Goal: Task Accomplishment & Management: Complete application form

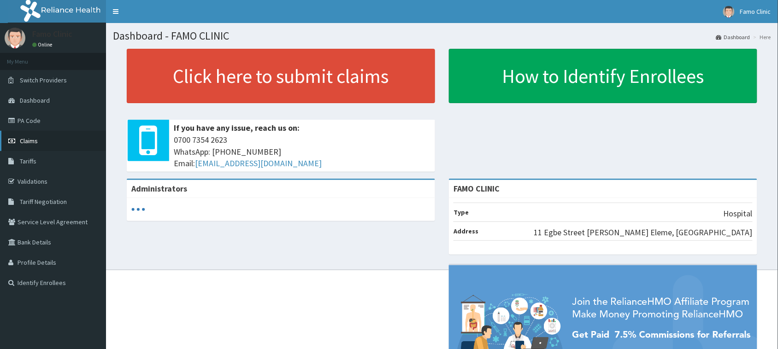
click at [42, 141] on link "Claims" at bounding box center [53, 141] width 106 height 20
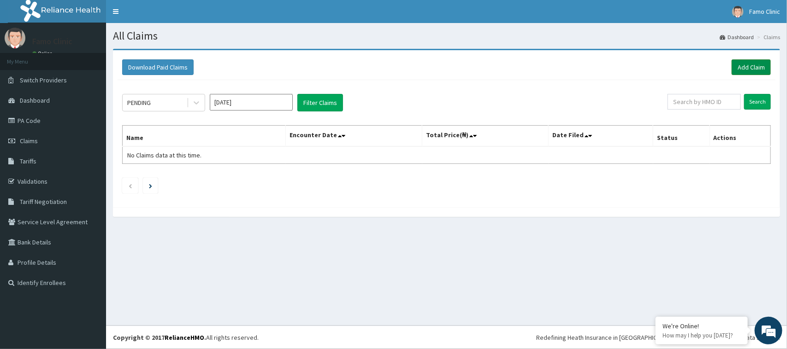
click at [748, 66] on link "Add Claim" at bounding box center [751, 67] width 39 height 16
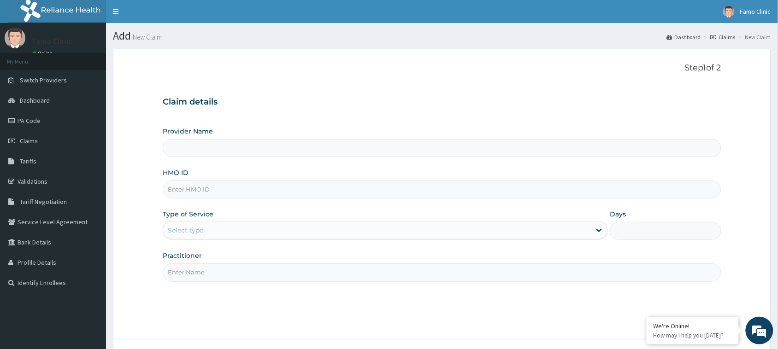
click at [236, 195] on input "HMO ID" at bounding box center [442, 190] width 559 height 18
type input "FAMO CLINIC"
type input "nem/10176/f"
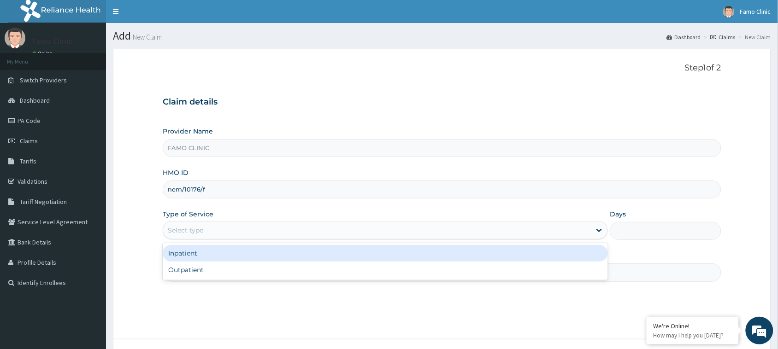
click at [224, 230] on div "Select type" at bounding box center [377, 230] width 428 height 15
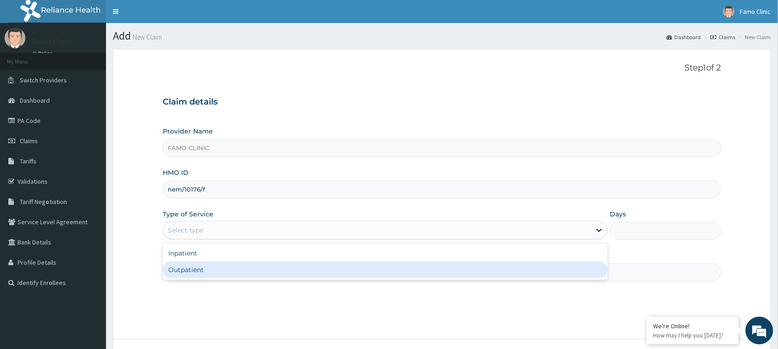
click at [219, 275] on div "Outpatient" at bounding box center [385, 270] width 445 height 17
type input "1"
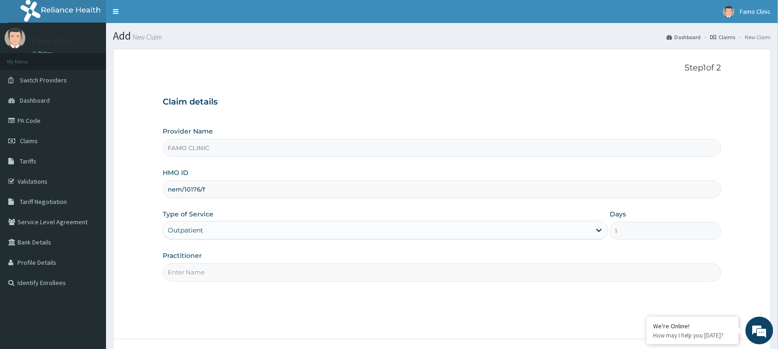
click at [219, 272] on input "Practitioner" at bounding box center [442, 273] width 559 height 18
type input "Dr. Okoro"
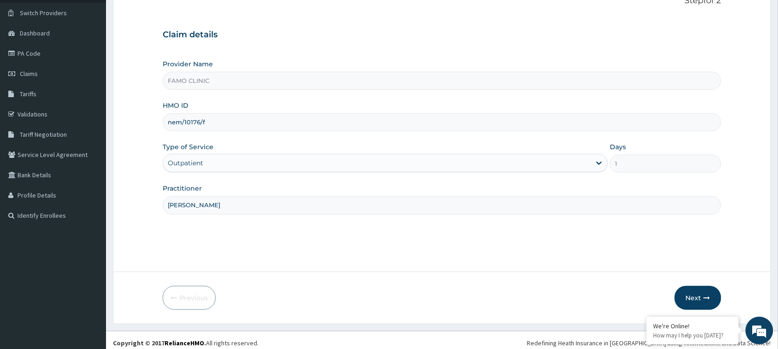
scroll to position [73, 0]
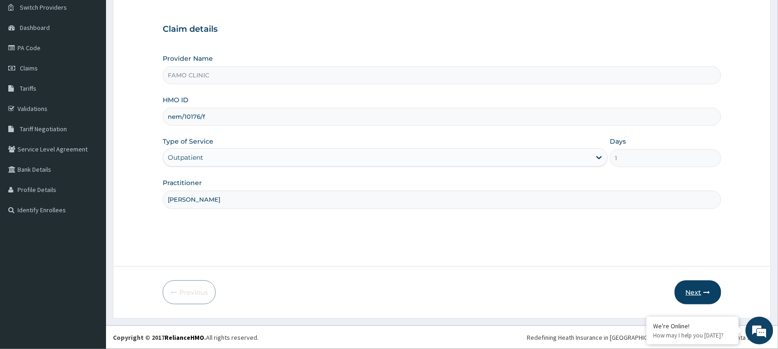
click at [690, 294] on button "Next" at bounding box center [698, 293] width 47 height 24
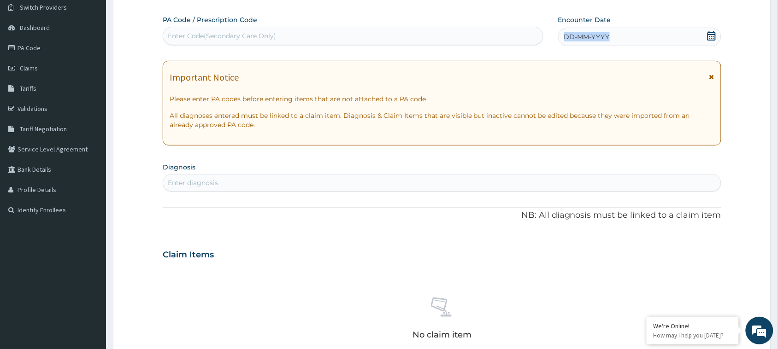
drag, startPoint x: 614, startPoint y: 33, endPoint x: 561, endPoint y: 36, distance: 52.6
click at [561, 36] on div "DD-MM-YYYY" at bounding box center [639, 37] width 163 height 18
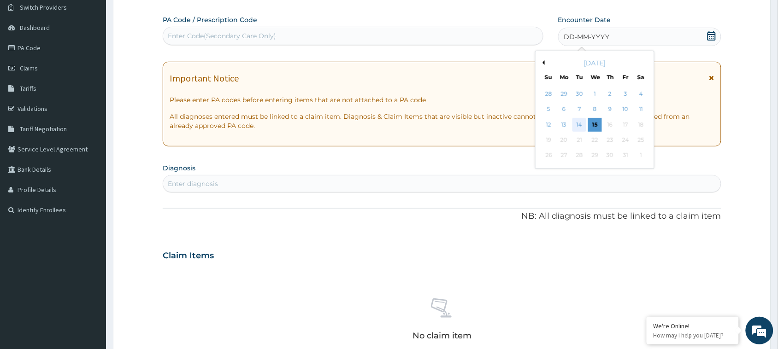
click at [579, 123] on div "14" at bounding box center [580, 125] width 14 height 14
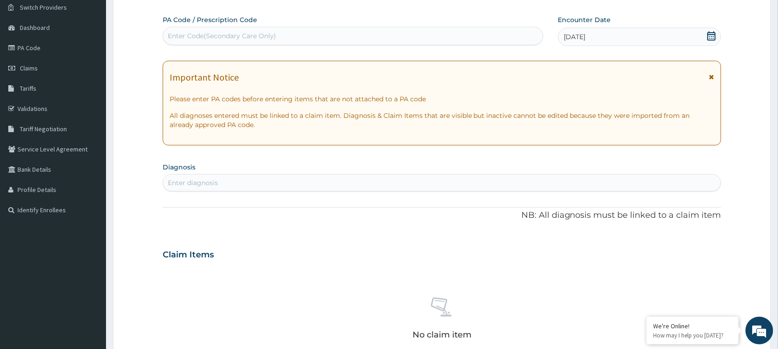
click at [243, 184] on div "Enter diagnosis" at bounding box center [442, 183] width 558 height 15
type input "[MEDICAL_DATA]"
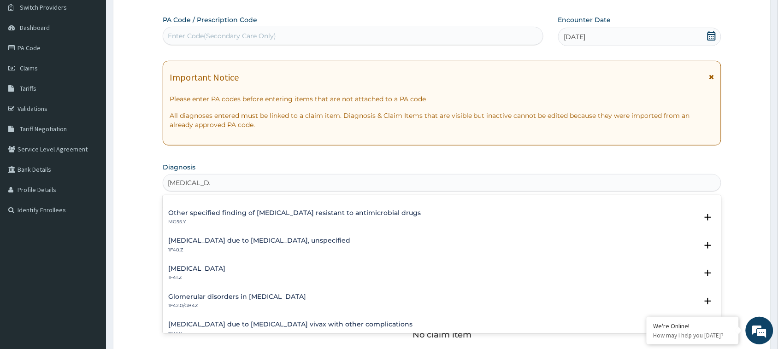
scroll to position [139, 0]
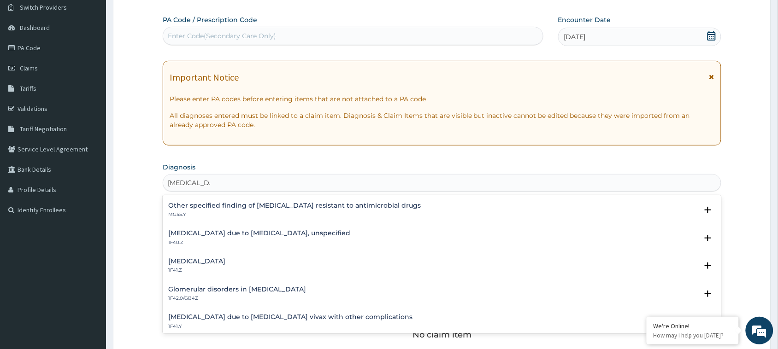
click at [243, 236] on h4 "[MEDICAL_DATA] due to [MEDICAL_DATA], unspecified" at bounding box center [259, 233] width 182 height 7
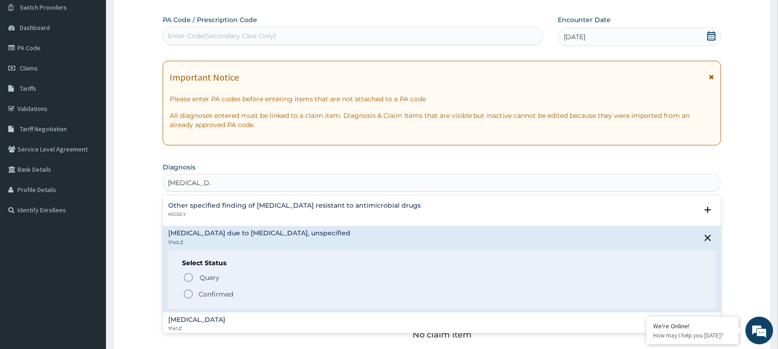
click at [187, 294] on icon "status option filled" at bounding box center [188, 294] width 11 height 11
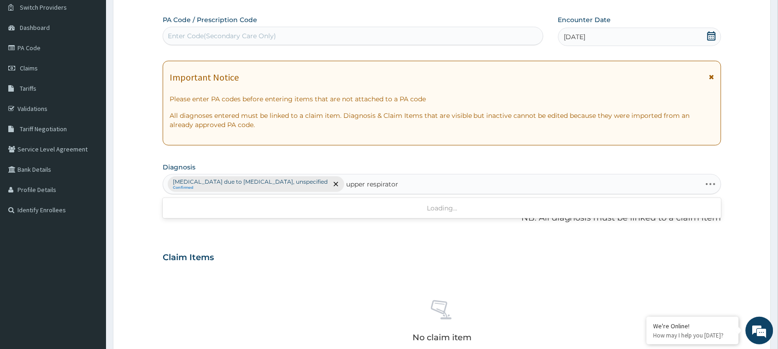
type input "upper respiratory"
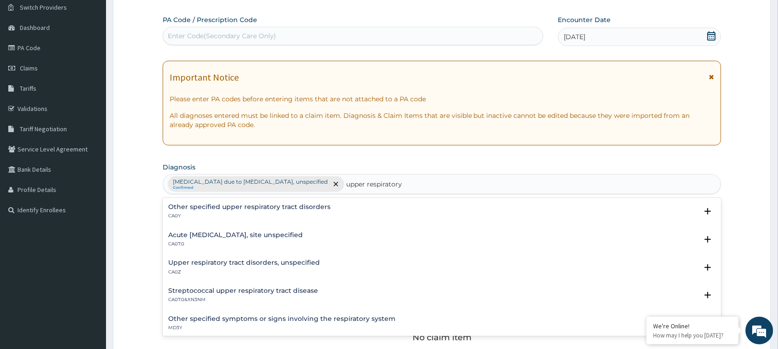
click at [268, 236] on h4 "Acute upper respiratory infection, site unspecified" at bounding box center [235, 235] width 135 height 7
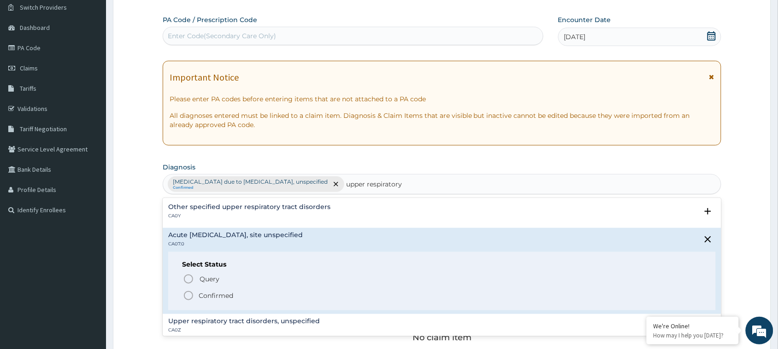
click at [190, 294] on icon "status option filled" at bounding box center [188, 295] width 11 height 11
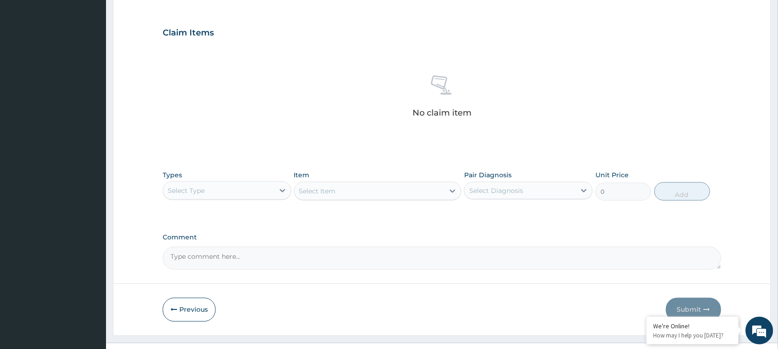
scroll to position [299, 0]
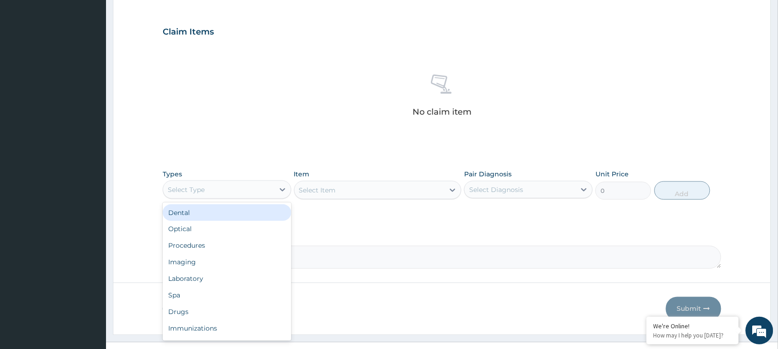
click at [261, 192] on div "Select Type" at bounding box center [218, 190] width 111 height 15
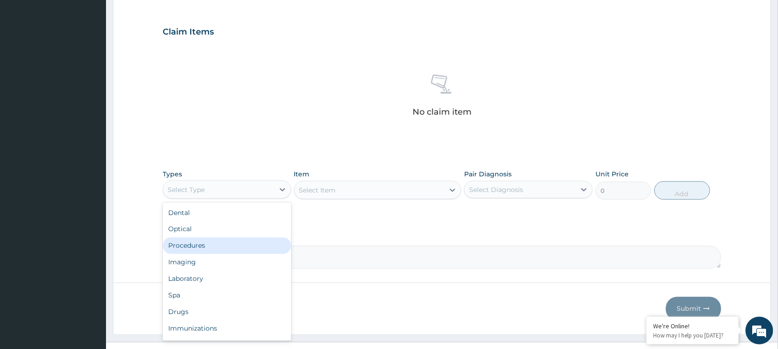
click at [228, 246] on div "Procedures" at bounding box center [227, 246] width 129 height 17
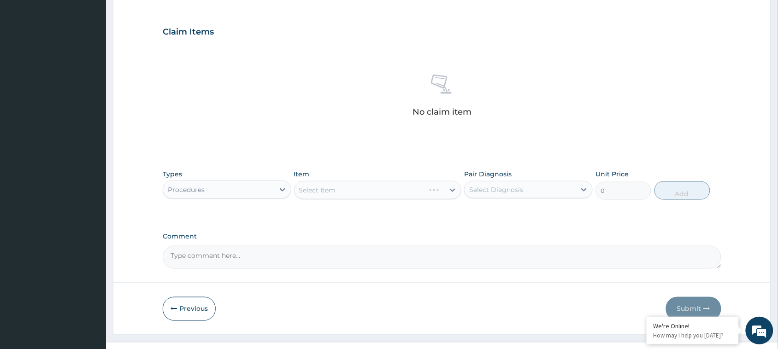
click at [346, 192] on div "Select Item" at bounding box center [378, 190] width 168 height 18
click at [452, 189] on div "Select Item" at bounding box center [378, 190] width 168 height 18
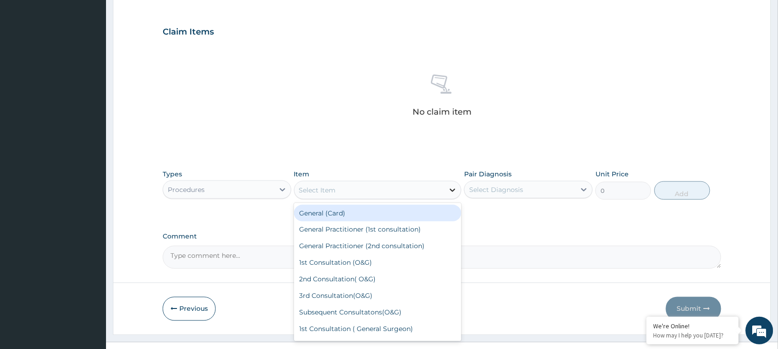
click at [452, 190] on icon at bounding box center [453, 190] width 6 height 3
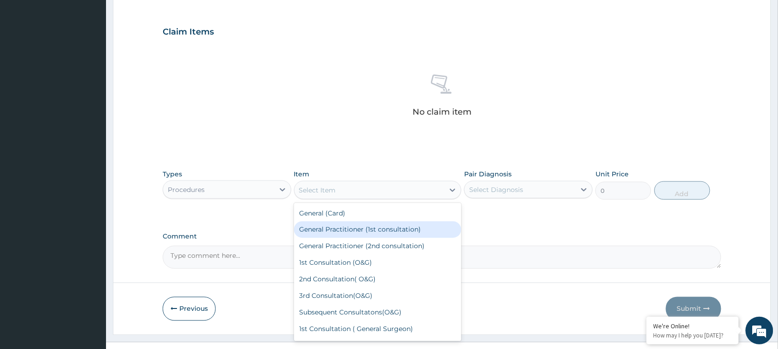
click at [393, 227] on div "General Practitioner (1st consultation)" at bounding box center [378, 230] width 168 height 17
type input "1500"
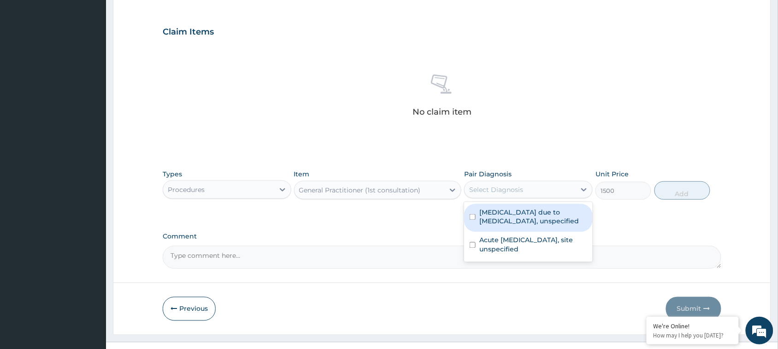
click at [513, 191] on div "Select Diagnosis" at bounding box center [496, 189] width 54 height 9
click at [473, 217] on input "checkbox" at bounding box center [473, 217] width 6 height 6
checkbox input "true"
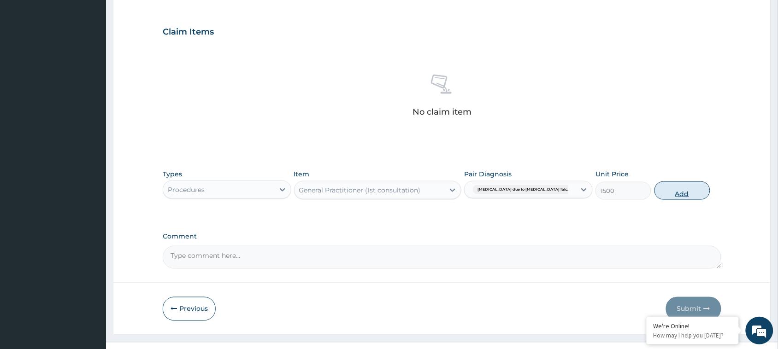
click at [685, 188] on button "Add" at bounding box center [683, 191] width 56 height 18
type input "0"
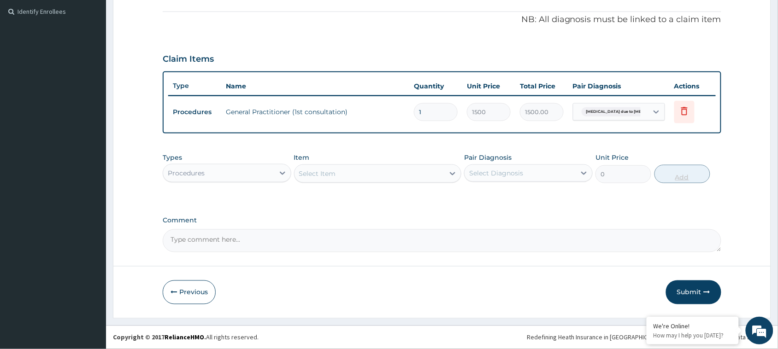
scroll to position [271, 0]
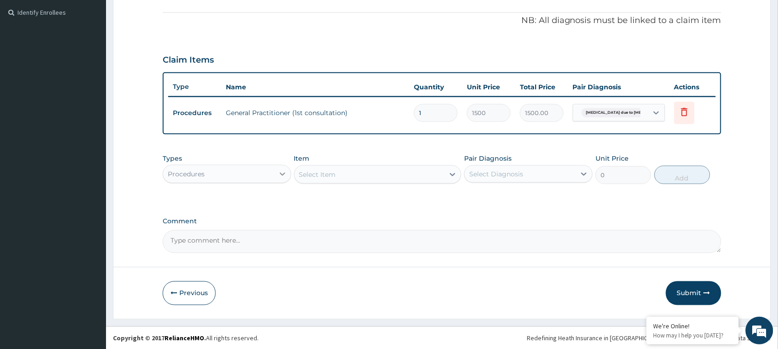
click at [284, 173] on icon at bounding box center [282, 174] width 9 height 9
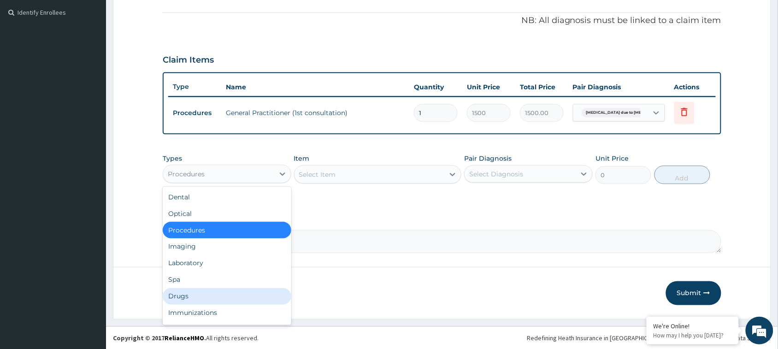
click at [189, 293] on div "Drugs" at bounding box center [227, 297] width 129 height 17
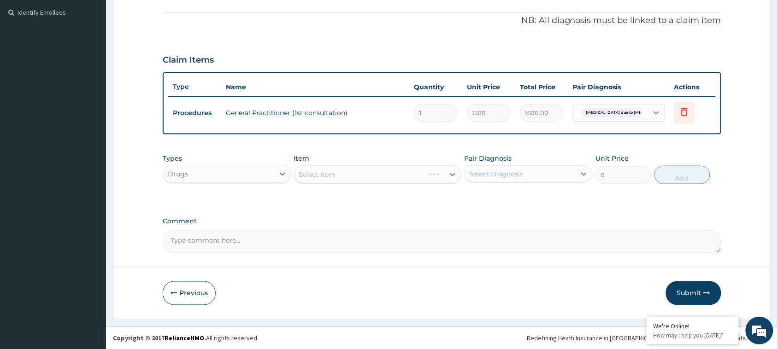
click at [353, 170] on div "Select Item" at bounding box center [378, 174] width 168 height 18
click at [453, 171] on div "Select Item" at bounding box center [378, 174] width 168 height 18
click at [451, 173] on div "Select Item" at bounding box center [378, 174] width 168 height 18
click at [455, 173] on div "Select Item" at bounding box center [378, 174] width 168 height 18
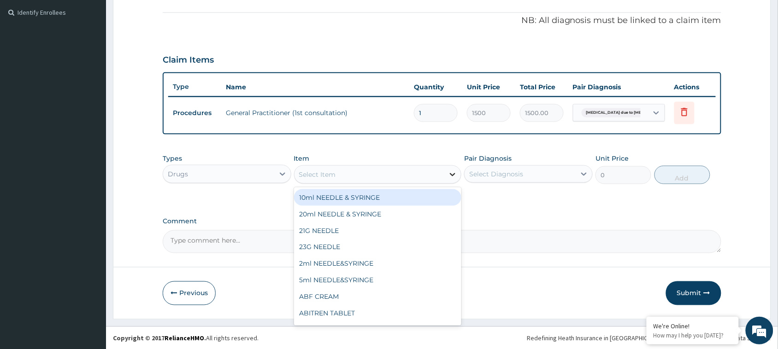
click at [453, 172] on icon at bounding box center [452, 174] width 9 height 9
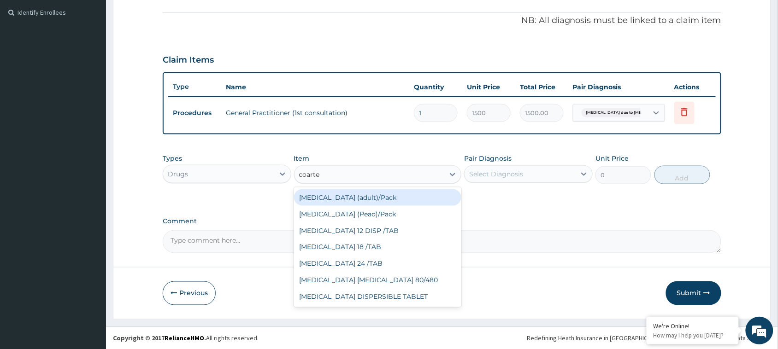
type input "coartem"
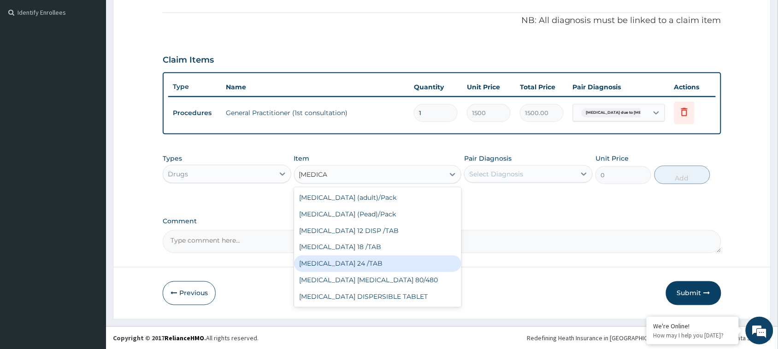
click at [352, 260] on div "COARTEM 24 /TAB" at bounding box center [378, 264] width 168 height 17
type input "75"
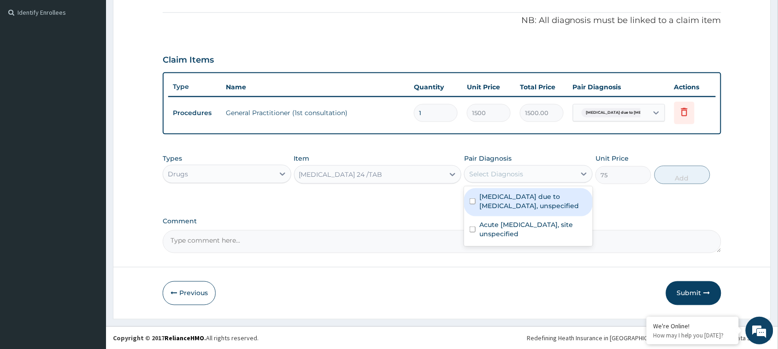
click at [529, 169] on div "Select Diagnosis" at bounding box center [520, 174] width 111 height 15
click at [476, 200] on input "checkbox" at bounding box center [473, 202] width 6 height 6
checkbox input "true"
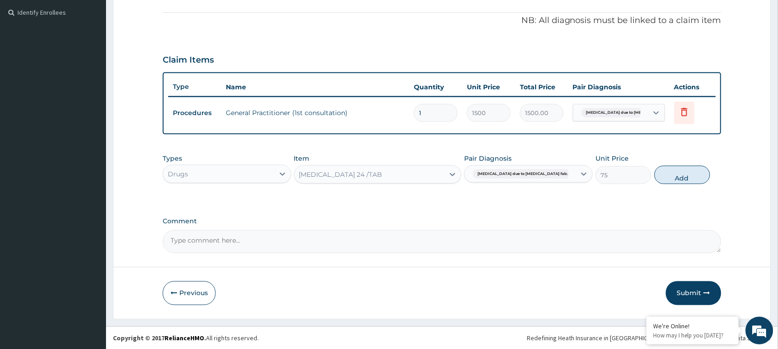
drag, startPoint x: 687, startPoint y: 173, endPoint x: 681, endPoint y: 174, distance: 5.6
click at [687, 174] on button "Add" at bounding box center [683, 175] width 56 height 18
type input "0"
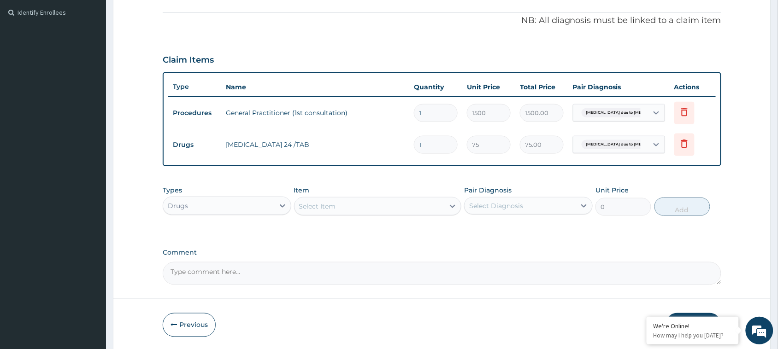
drag, startPoint x: 425, startPoint y: 143, endPoint x: 398, endPoint y: 143, distance: 27.2
click at [398, 143] on tr "Drugs COARTEM 24 /TAB 1 75 75.00 Malaria due to Plasmodium falc... Delete" at bounding box center [442, 145] width 548 height 32
type input "2"
type input "150.00"
type input "24"
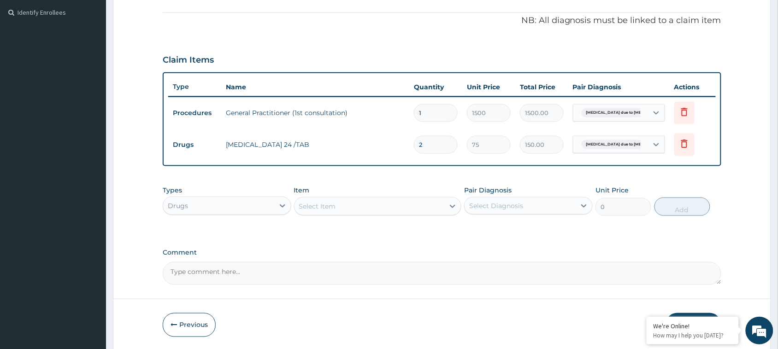
type input "1800.00"
type input "24"
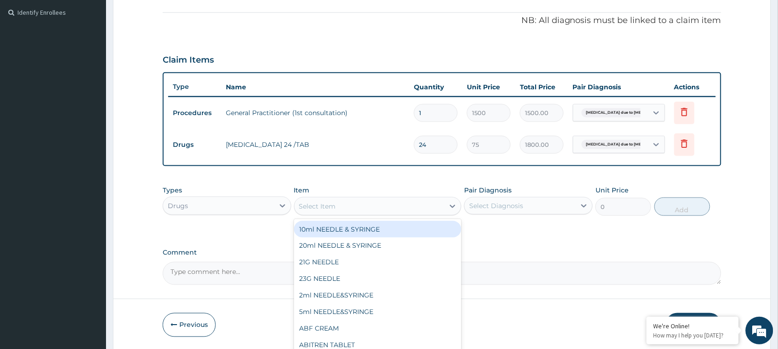
click at [355, 201] on div "Select Item" at bounding box center [370, 206] width 150 height 15
type input "ampi"
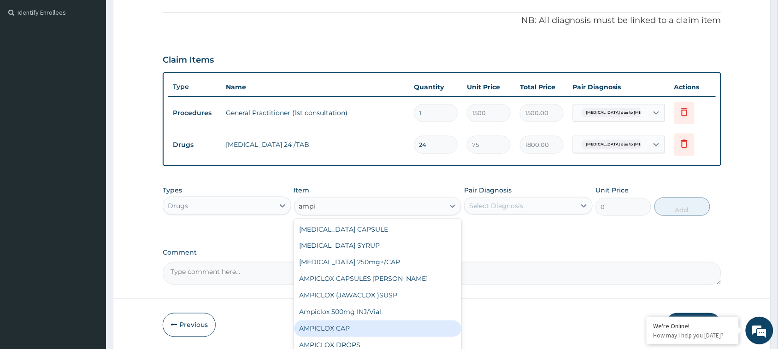
click at [348, 324] on div "AMPICLOX CAP" at bounding box center [378, 329] width 168 height 17
type input "50"
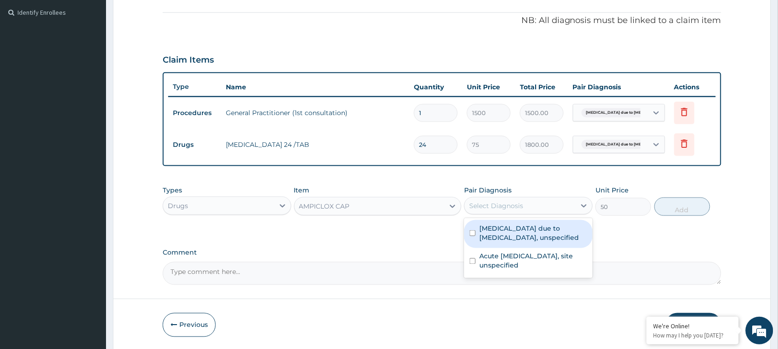
click at [506, 206] on div "Select Diagnosis" at bounding box center [496, 205] width 54 height 9
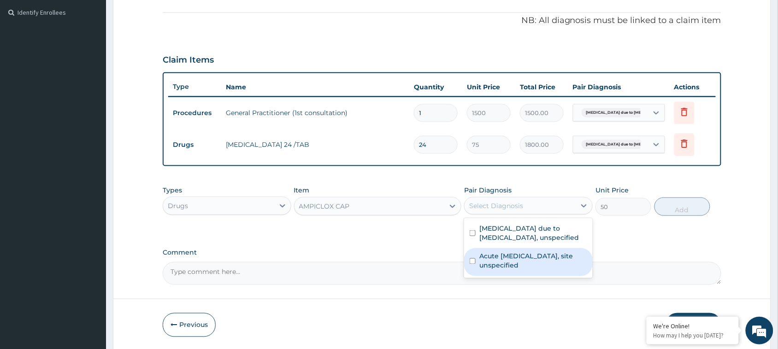
click at [470, 261] on input "checkbox" at bounding box center [473, 262] width 6 height 6
checkbox input "true"
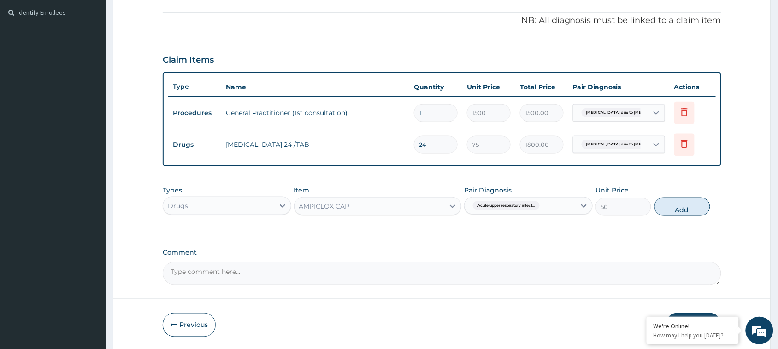
drag, startPoint x: 690, startPoint y: 207, endPoint x: 665, endPoint y: 206, distance: 25.4
click at [690, 206] on button "Add" at bounding box center [683, 207] width 56 height 18
type input "0"
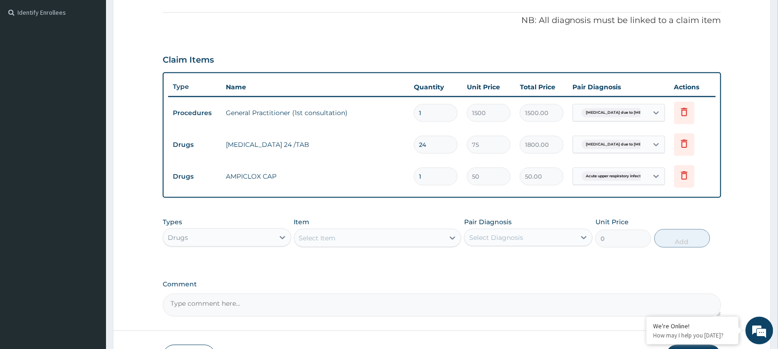
drag, startPoint x: 426, startPoint y: 176, endPoint x: 399, endPoint y: 176, distance: 27.2
click at [399, 176] on tr "Drugs AMPICLOX CAP 1 50 50.00 Acute upper respiratory infect... Delete" at bounding box center [442, 177] width 548 height 32
type input "15"
type input "750.00"
type input "15"
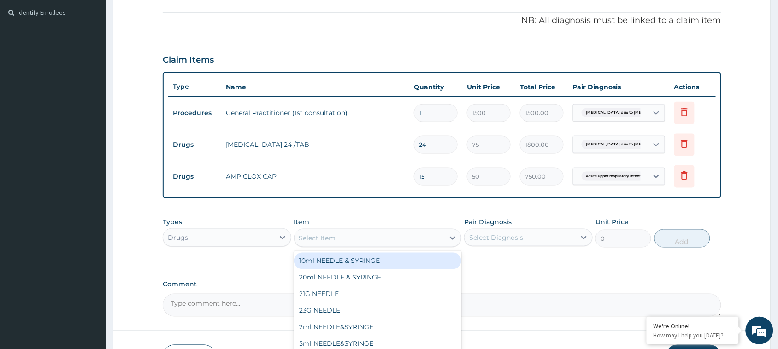
click at [353, 235] on div "Select Item" at bounding box center [370, 238] width 150 height 15
type input "beny"
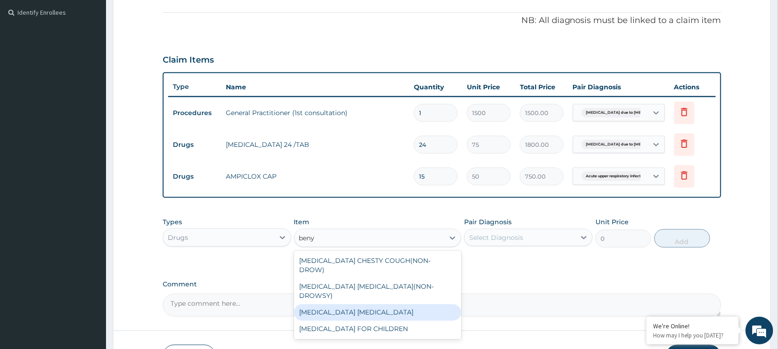
drag, startPoint x: 347, startPoint y: 291, endPoint x: 465, endPoint y: 263, distance: 121.2
click at [349, 305] on div "BENYLIN EXPECTORANT" at bounding box center [378, 313] width 168 height 17
type input "1100"
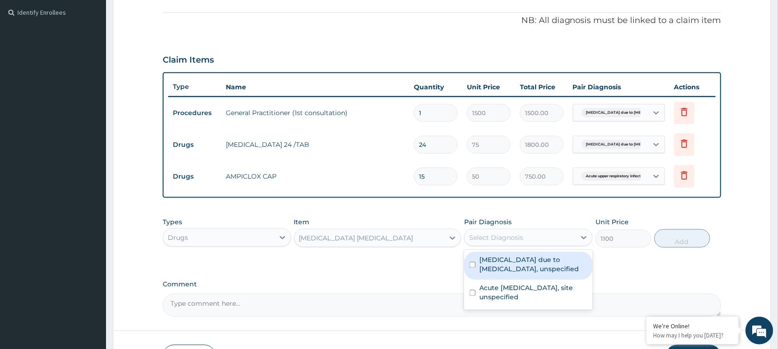
click at [518, 233] on div "Select Diagnosis" at bounding box center [496, 237] width 54 height 9
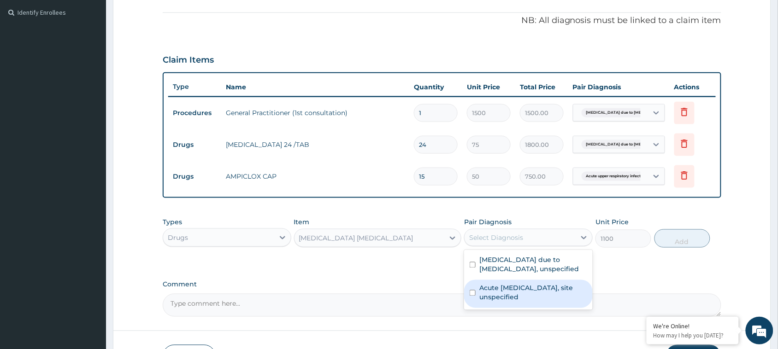
click at [473, 289] on div "Acute upper respiratory infection, site unspecified" at bounding box center [528, 294] width 129 height 28
checkbox input "true"
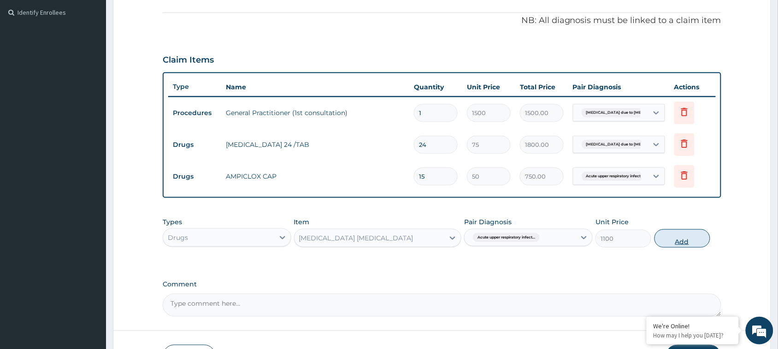
click at [681, 236] on button "Add" at bounding box center [683, 239] width 56 height 18
type input "0"
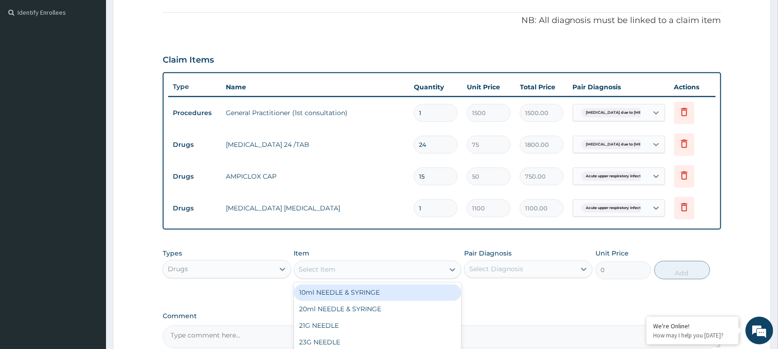
click at [383, 267] on div "Select Item" at bounding box center [370, 270] width 150 height 15
type input "para"
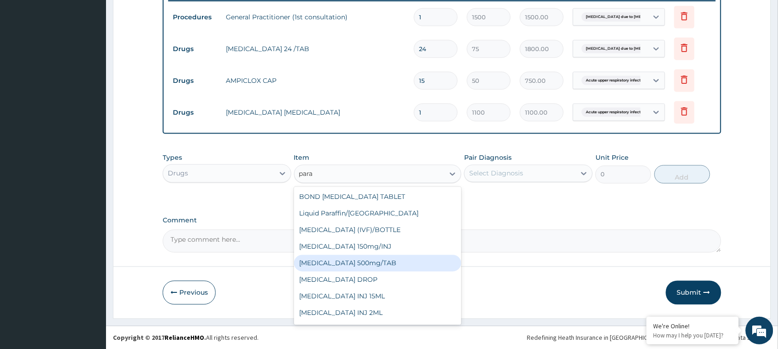
click at [383, 259] on div "PARACETAMOL 500mg/TAB" at bounding box center [378, 263] width 168 height 17
type input "7.5"
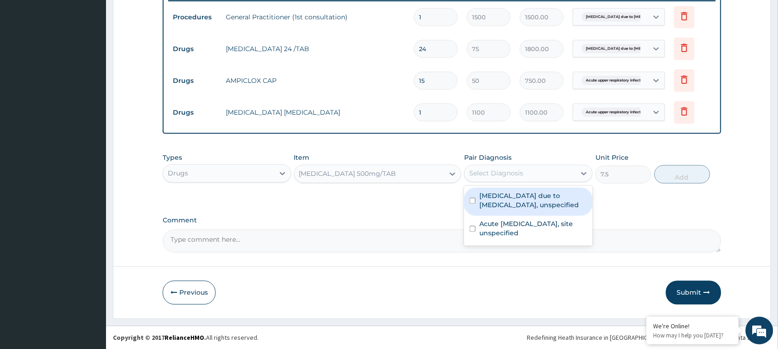
click at [535, 170] on div "Select Diagnosis" at bounding box center [520, 173] width 111 height 15
click at [472, 200] on input "checkbox" at bounding box center [473, 201] width 6 height 6
checkbox input "true"
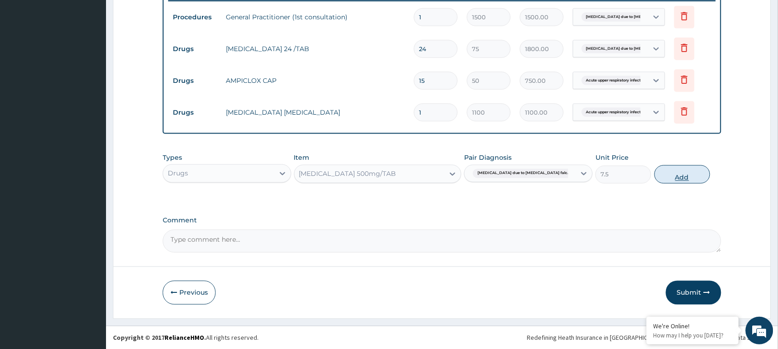
click at [690, 173] on button "Add" at bounding box center [683, 174] width 56 height 18
type input "0"
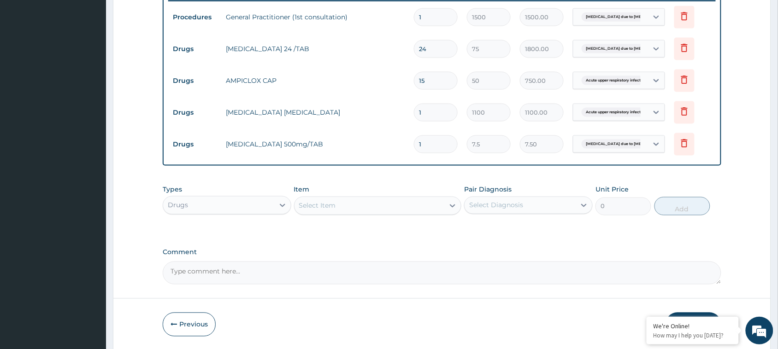
drag, startPoint x: 429, startPoint y: 141, endPoint x: 400, endPoint y: 142, distance: 29.0
click at [400, 142] on tr "Drugs PARACETAMOL 500mg/TAB 1 7.5 7.50 Malaria due to Plasmodium falc... Delete" at bounding box center [442, 145] width 548 height 32
type input "18"
type input "135.00"
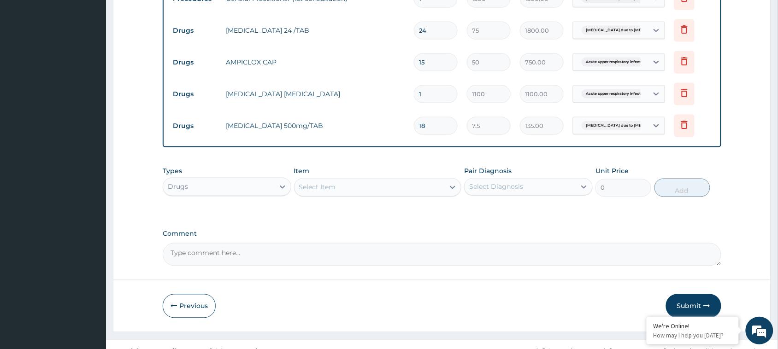
scroll to position [398, 0]
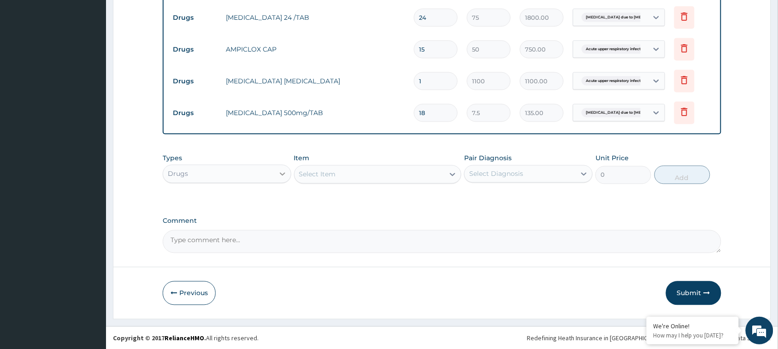
type input "18"
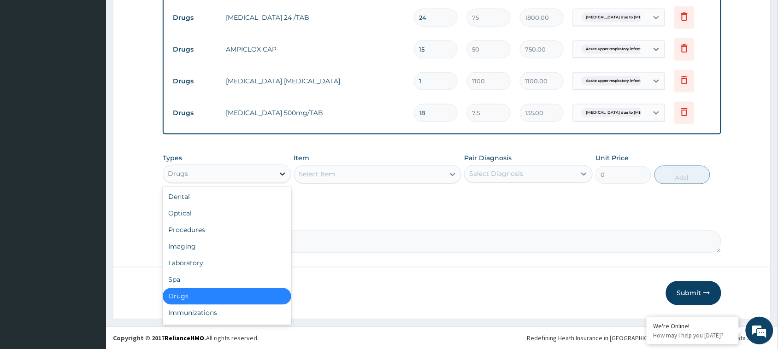
click at [281, 172] on icon at bounding box center [282, 174] width 9 height 9
drag, startPoint x: 213, startPoint y: 226, endPoint x: 324, endPoint y: 201, distance: 114.4
click at [217, 226] on div "Procedures" at bounding box center [227, 230] width 129 height 17
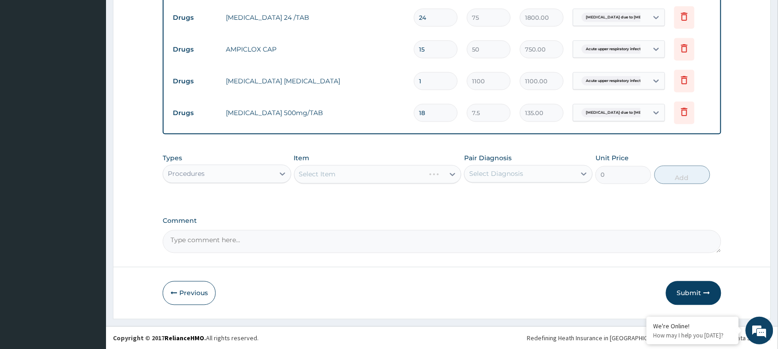
drag, startPoint x: 362, startPoint y: 173, endPoint x: 482, endPoint y: 171, distance: 119.4
click at [365, 173] on div "Select Item" at bounding box center [378, 174] width 168 height 18
click at [453, 173] on div "Select Item" at bounding box center [378, 174] width 168 height 18
click at [452, 171] on div "Select Item" at bounding box center [378, 174] width 168 height 18
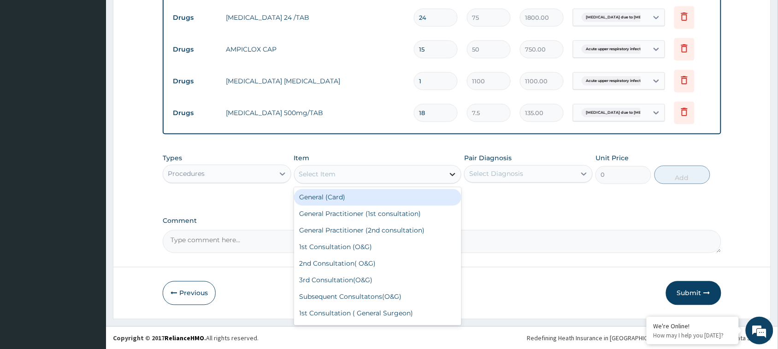
click at [453, 173] on icon at bounding box center [452, 174] width 9 height 9
drag, startPoint x: 364, startPoint y: 194, endPoint x: 478, endPoint y: 177, distance: 114.7
click at [364, 194] on div "General (Card)" at bounding box center [378, 197] width 168 height 17
type input "500"
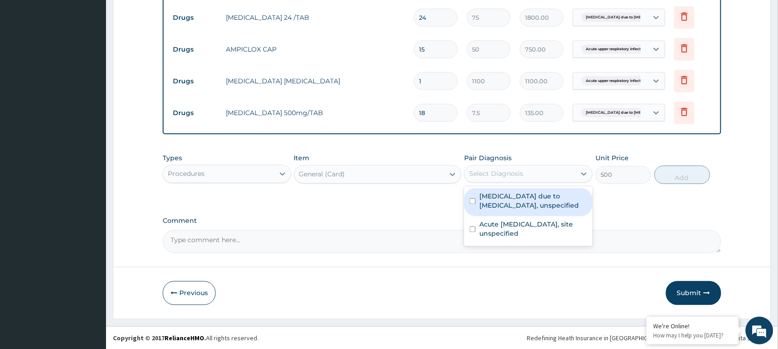
click at [529, 167] on div "Select Diagnosis" at bounding box center [520, 174] width 111 height 15
click at [473, 201] on input "checkbox" at bounding box center [473, 202] width 6 height 6
checkbox input "true"
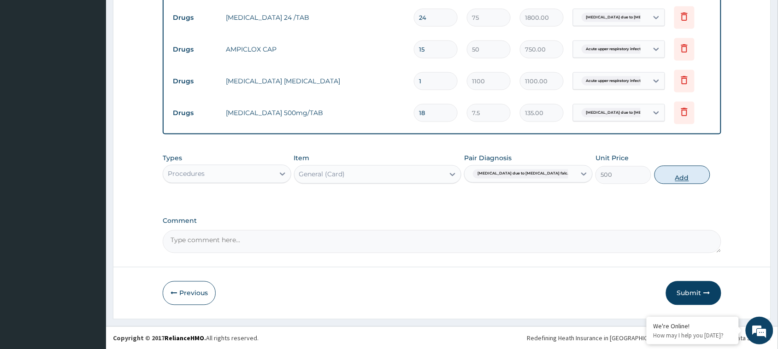
click at [679, 178] on button "Add" at bounding box center [683, 175] width 56 height 18
type input "0"
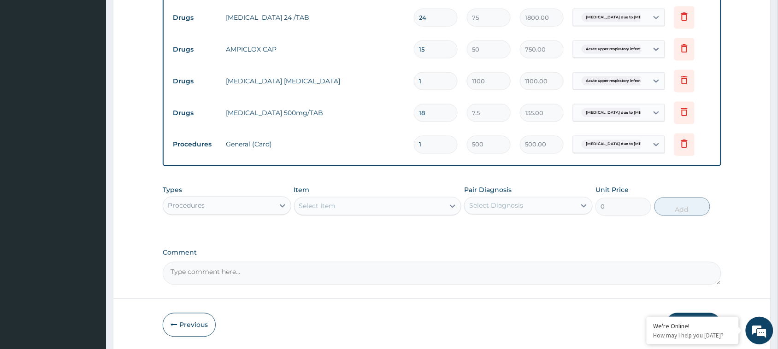
scroll to position [430, 0]
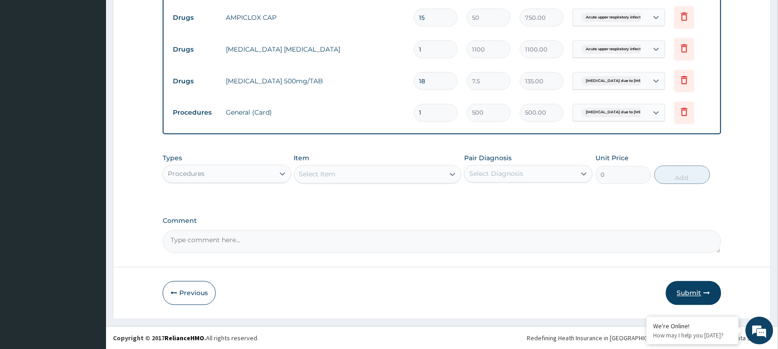
click at [689, 292] on button "Submit" at bounding box center [693, 294] width 55 height 24
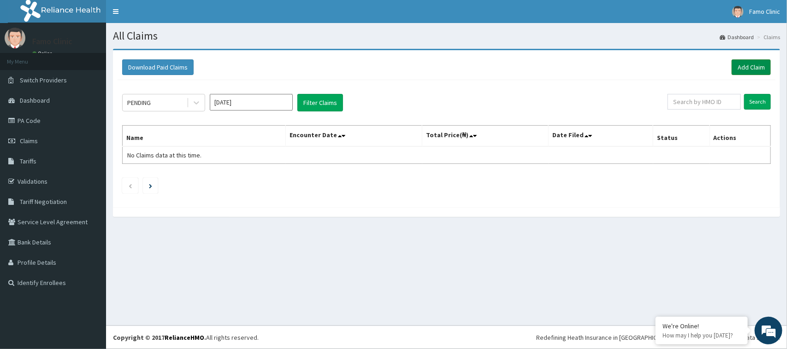
click at [759, 67] on link "Add Claim" at bounding box center [751, 67] width 39 height 16
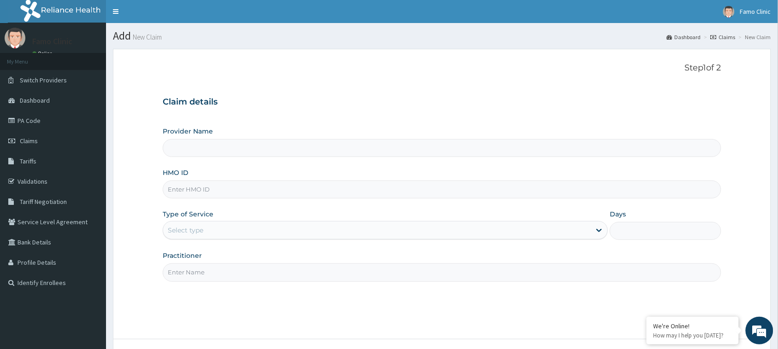
click at [296, 139] on input "Provider Name" at bounding box center [442, 148] width 559 height 18
type input "FAMO CLINIC"
click at [280, 184] on input "HMO ID" at bounding box center [442, 190] width 559 height 18
type input "nem/10176/c"
click at [244, 215] on div "Type of Service Select type" at bounding box center [385, 225] width 445 height 30
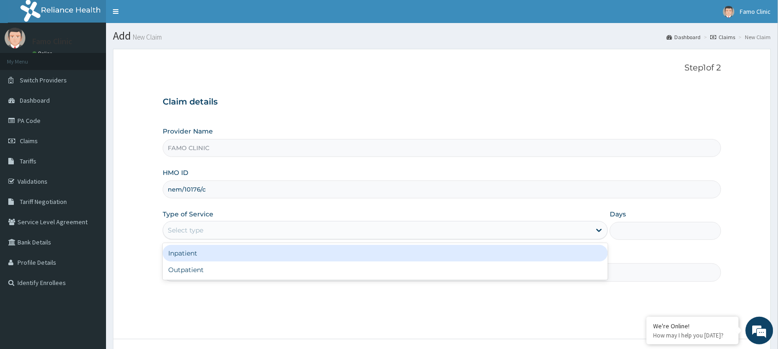
click at [242, 233] on div "Select type" at bounding box center [377, 230] width 428 height 15
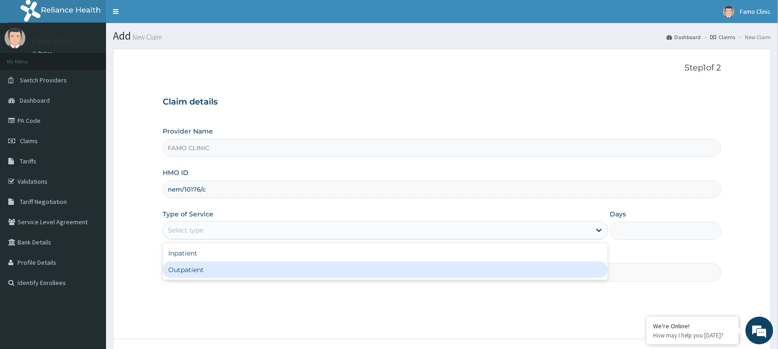
click at [224, 268] on div "Outpatient" at bounding box center [385, 270] width 445 height 17
type input "1"
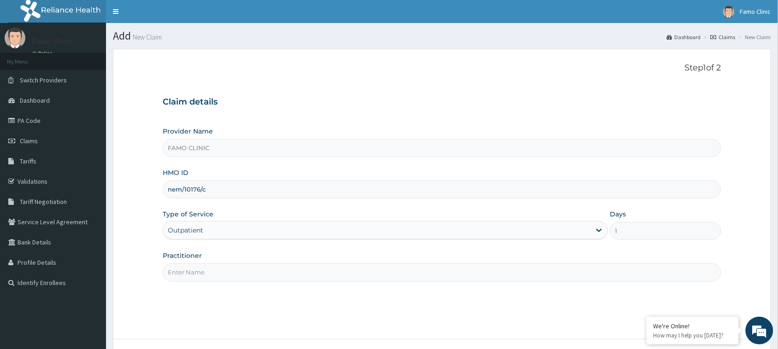
click at [232, 272] on input "Practitioner" at bounding box center [442, 273] width 559 height 18
type input "Dr. Okoro"
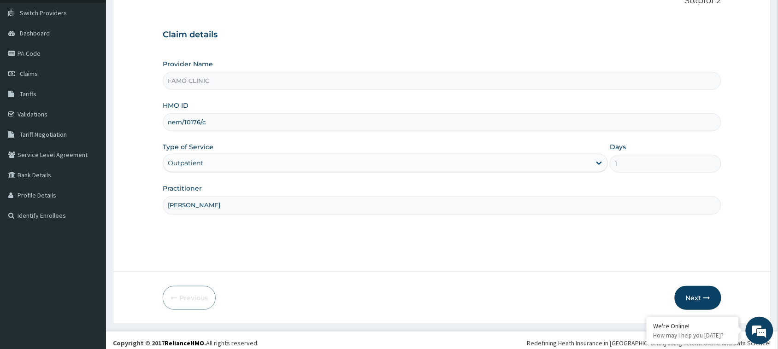
scroll to position [73, 0]
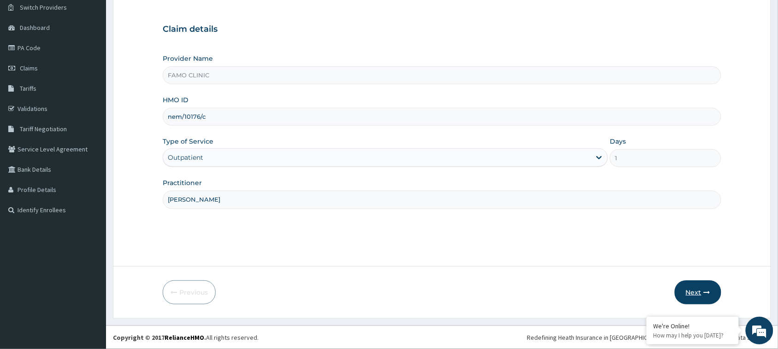
click at [694, 290] on button "Next" at bounding box center [698, 293] width 47 height 24
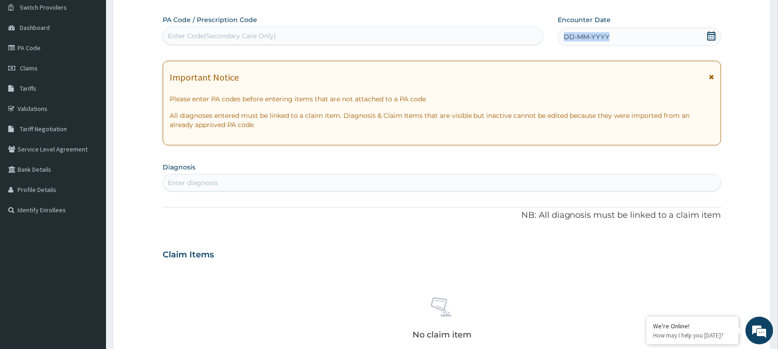
drag, startPoint x: 613, startPoint y: 29, endPoint x: 555, endPoint y: 41, distance: 59.9
click at [555, 41] on div "PA Code / Prescription Code Enter Code(Secondary Care Only) Encounter Date DD-M…" at bounding box center [435, 30] width 544 height 31
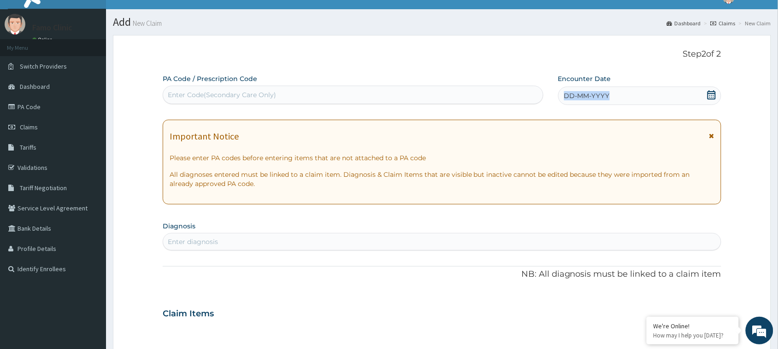
scroll to position [2, 0]
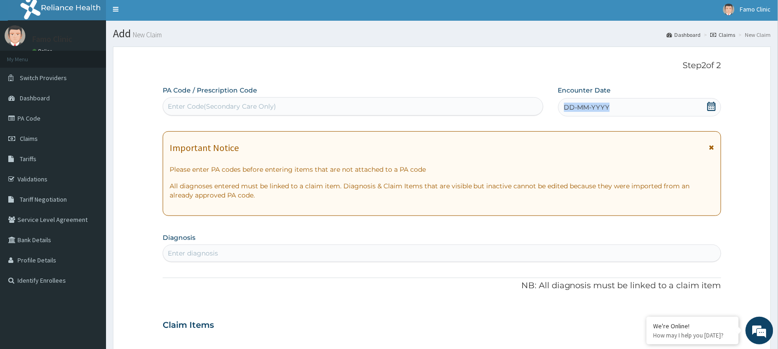
click at [611, 106] on div "DD-MM-YYYY" at bounding box center [639, 107] width 163 height 18
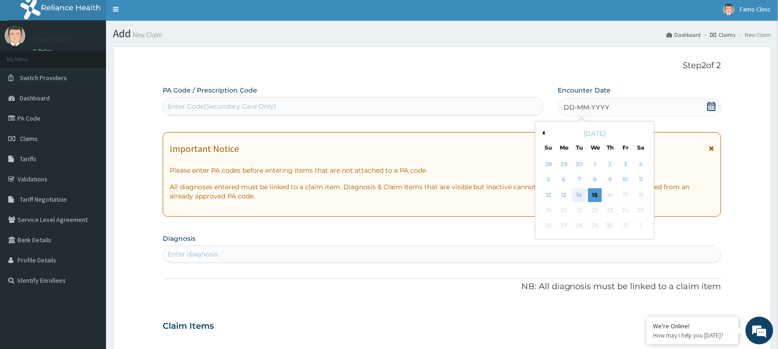
click at [579, 193] on div "14" at bounding box center [580, 196] width 14 height 14
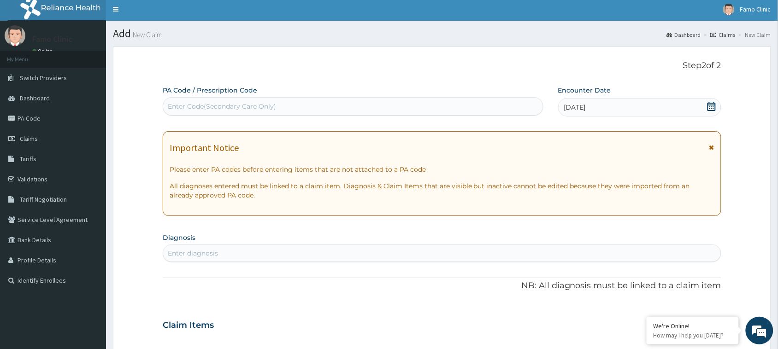
click at [213, 250] on div "Enter diagnosis" at bounding box center [193, 253] width 50 height 9
type input "plasmodium"
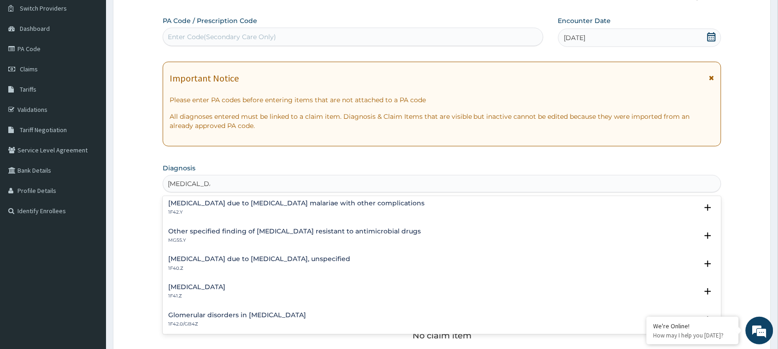
scroll to position [112, 0]
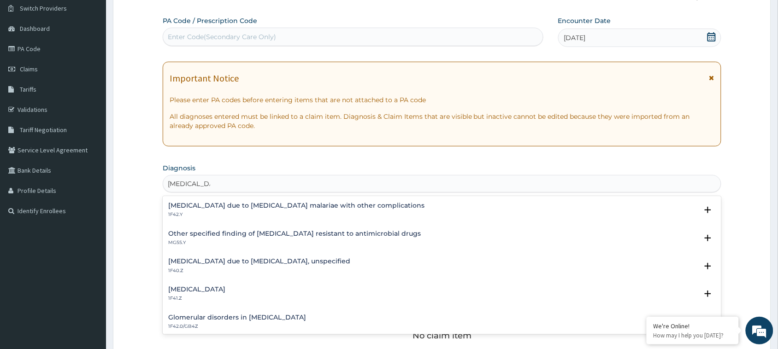
click at [220, 261] on h4 "Malaria due to Plasmodium falciparum, unspecified" at bounding box center [259, 261] width 182 height 7
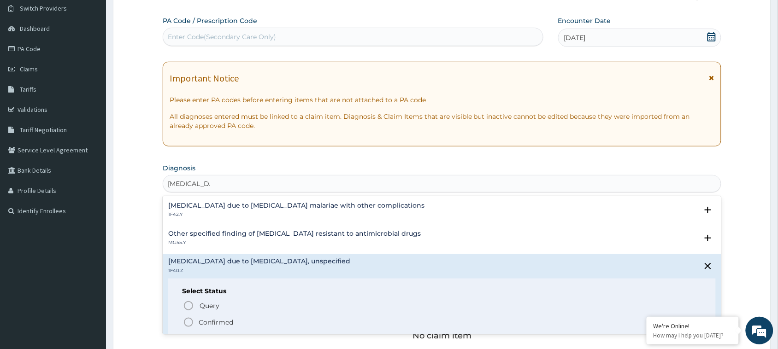
click at [188, 322] on icon "status option filled" at bounding box center [188, 322] width 11 height 11
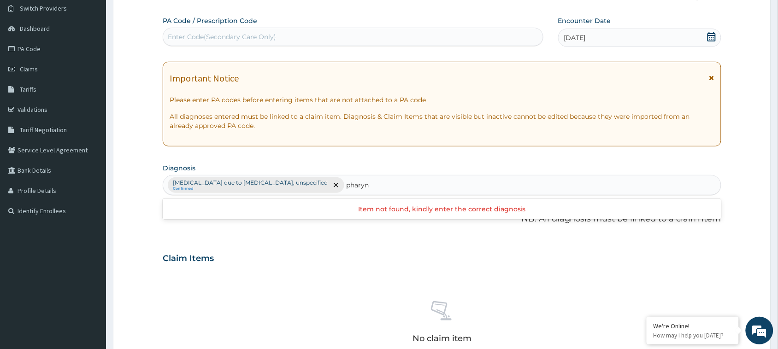
type input "pharyng"
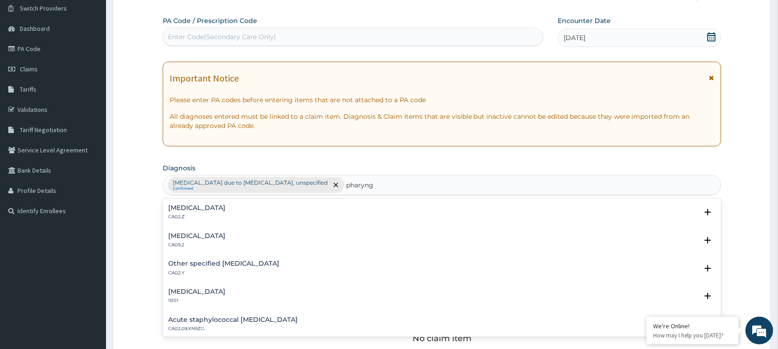
click at [192, 209] on h4 "Acute pharyngitis, unspecified" at bounding box center [196, 208] width 57 height 7
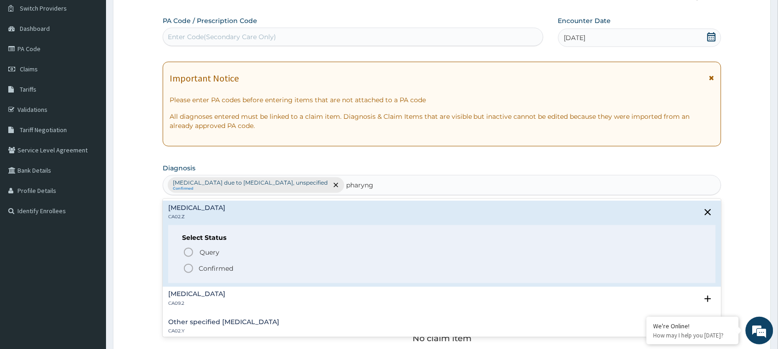
click at [189, 269] on icon "status option filled" at bounding box center [188, 268] width 11 height 11
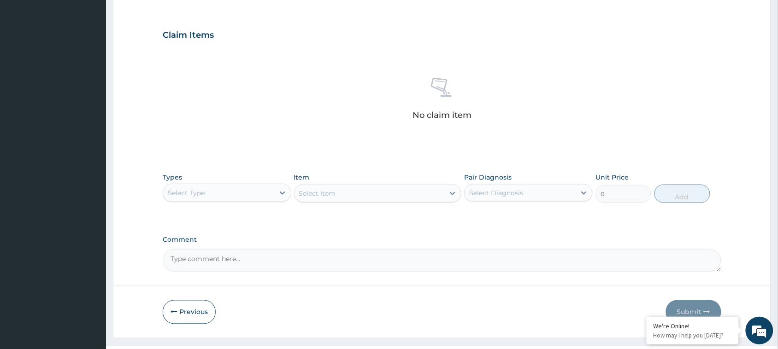
scroll to position [305, 0]
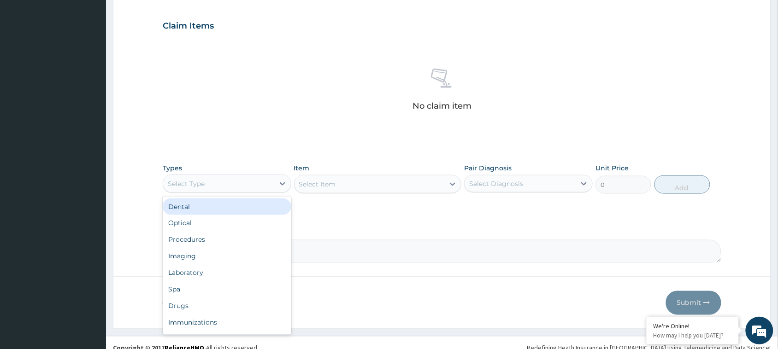
click at [196, 188] on div "Select Type" at bounding box center [186, 183] width 37 height 9
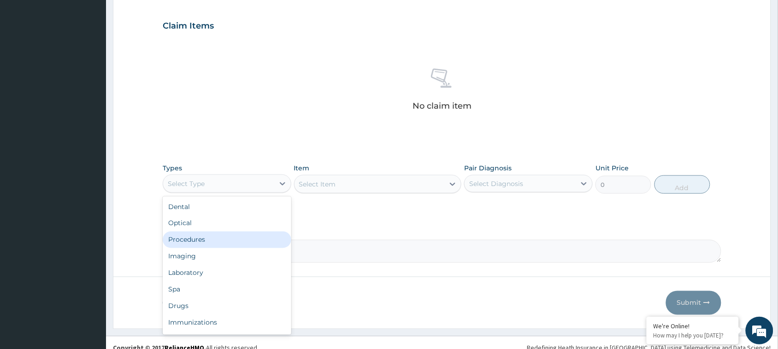
click at [201, 238] on div "Procedures" at bounding box center [227, 240] width 129 height 17
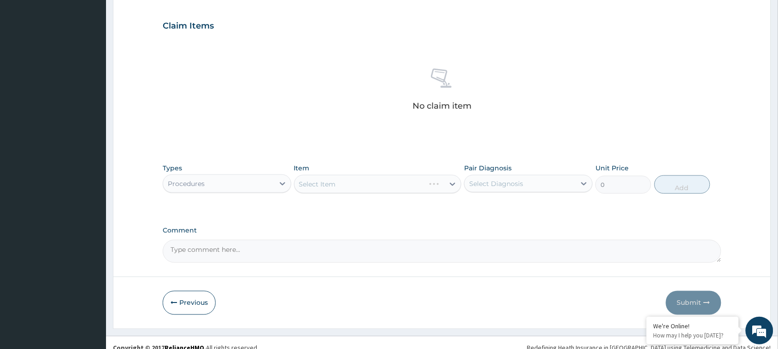
click at [352, 182] on div "Select Item" at bounding box center [378, 184] width 168 height 18
click at [453, 183] on div "Select Item" at bounding box center [378, 184] width 168 height 18
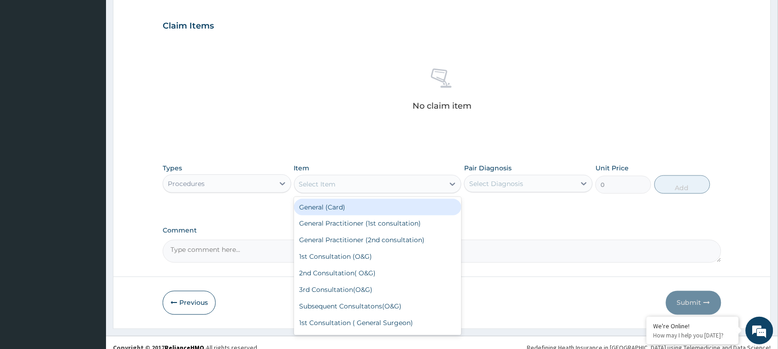
click at [453, 183] on icon at bounding box center [452, 184] width 9 height 9
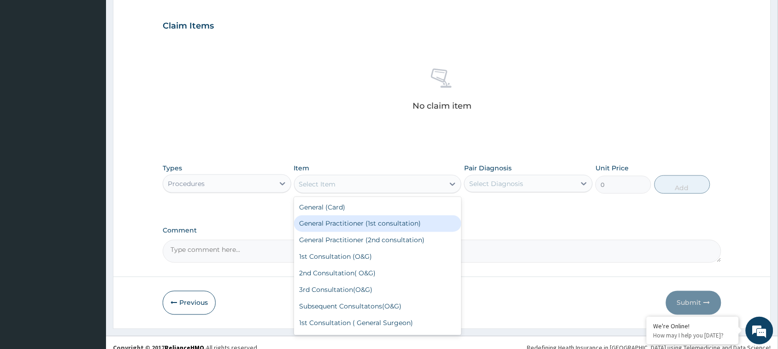
click at [400, 224] on div "General Practitioner (1st consultation)" at bounding box center [378, 224] width 168 height 17
type input "1500"
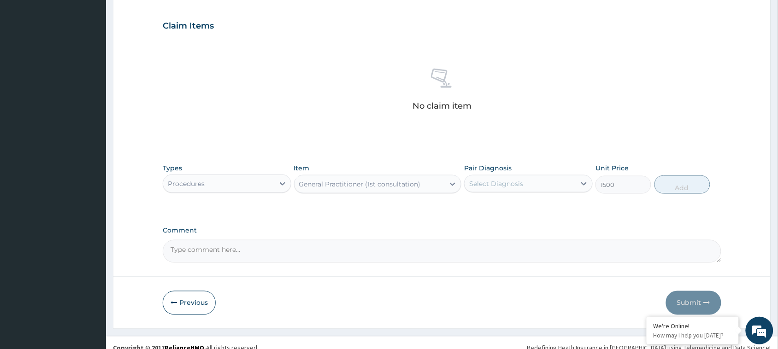
click at [521, 184] on div "Select Diagnosis" at bounding box center [496, 183] width 54 height 9
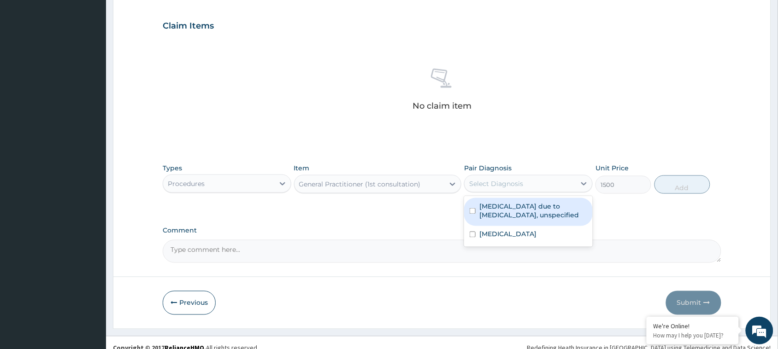
click at [473, 213] on input "checkbox" at bounding box center [473, 211] width 6 height 6
checkbox input "true"
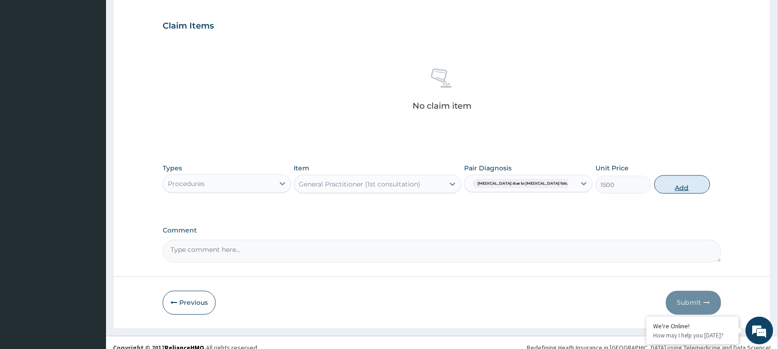
click at [684, 188] on button "Add" at bounding box center [683, 185] width 56 height 18
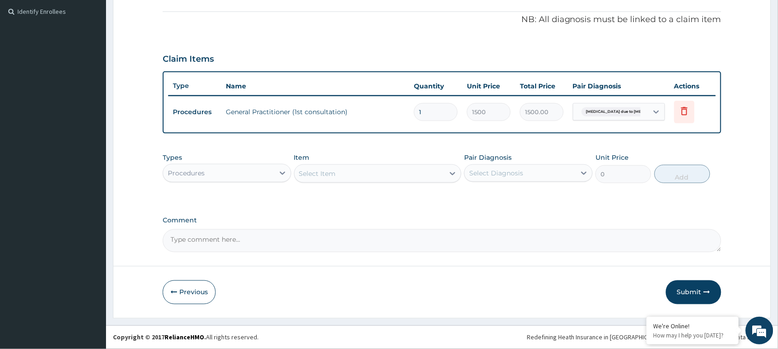
scroll to position [271, 0]
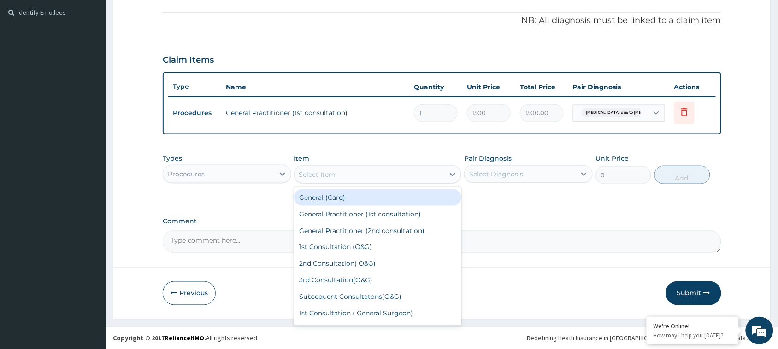
click at [362, 175] on div "Select Item" at bounding box center [370, 174] width 150 height 15
drag, startPoint x: 347, startPoint y: 195, endPoint x: 485, endPoint y: 176, distance: 139.1
click at [347, 195] on div "General (Card)" at bounding box center [378, 197] width 168 height 17
type input "500"
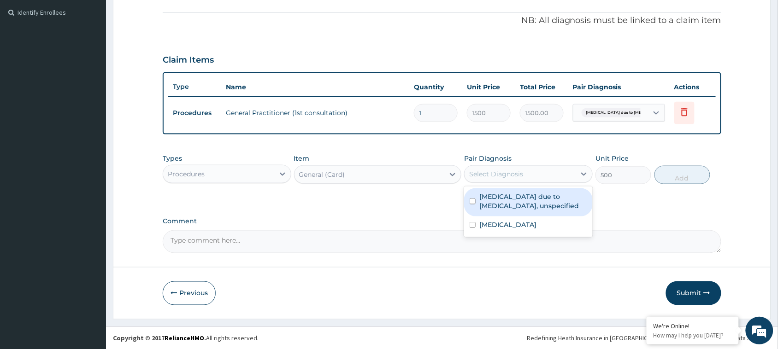
click at [514, 174] on div "Select Diagnosis" at bounding box center [496, 174] width 54 height 9
click at [472, 201] on input "checkbox" at bounding box center [473, 202] width 6 height 6
checkbox input "true"
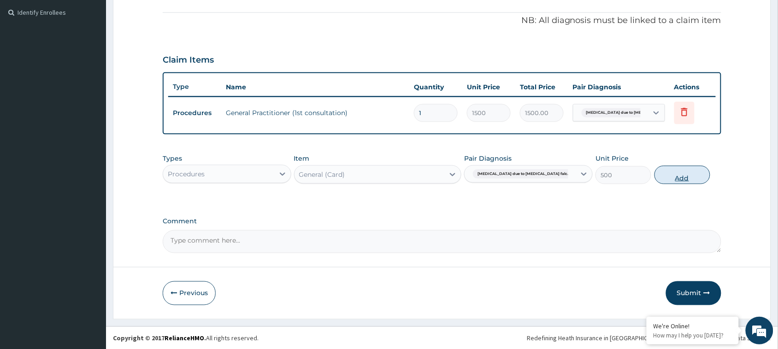
click at [685, 175] on button "Add" at bounding box center [683, 175] width 56 height 18
type input "0"
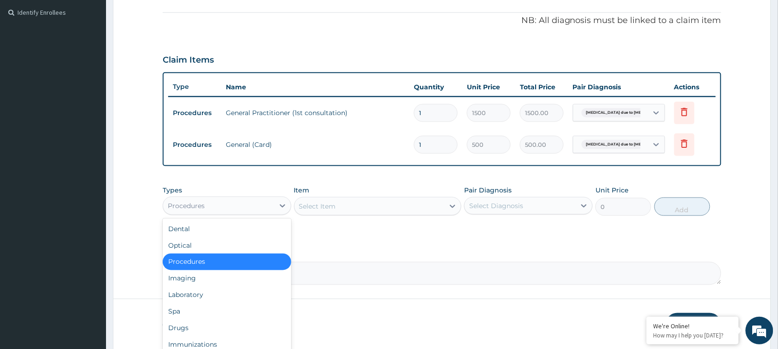
click at [262, 207] on div "Procedures" at bounding box center [218, 206] width 111 height 15
click at [202, 326] on div "Drugs" at bounding box center [227, 328] width 129 height 17
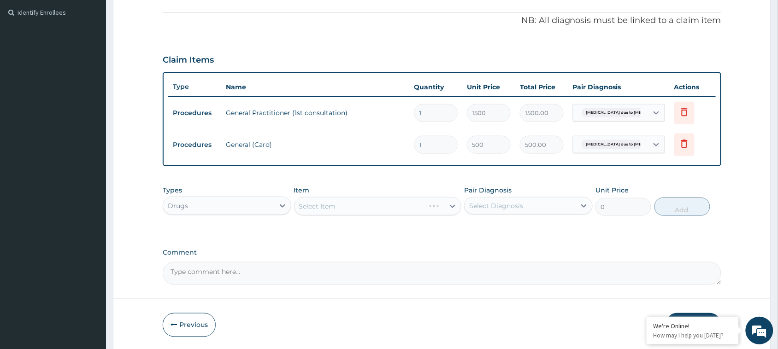
click at [390, 200] on div "Select Item" at bounding box center [378, 206] width 168 height 18
click at [452, 207] on div "Select Item" at bounding box center [378, 206] width 168 height 18
click at [452, 206] on div "Select Item" at bounding box center [378, 206] width 168 height 18
click at [453, 205] on div "Select Item" at bounding box center [378, 206] width 168 height 18
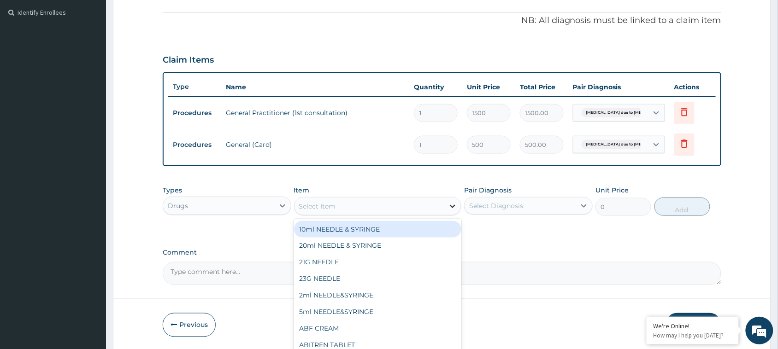
click at [452, 203] on icon at bounding box center [452, 206] width 9 height 9
type input "ampi"
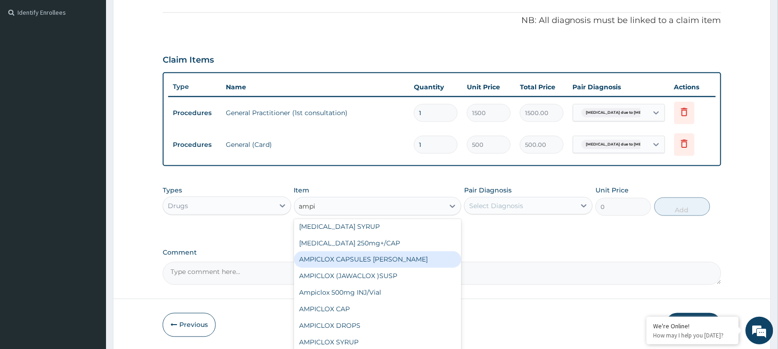
scroll to position [31, 0]
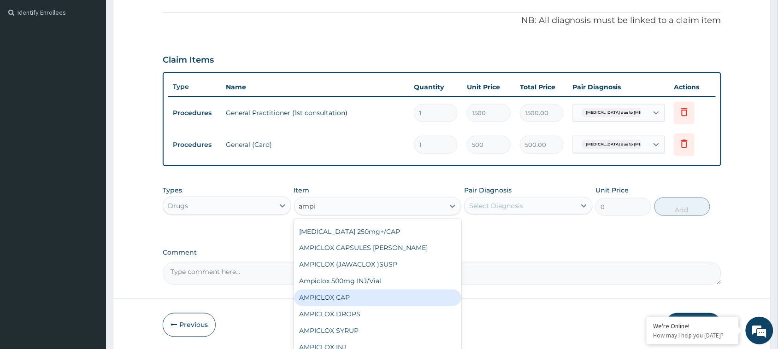
click at [339, 295] on div "AMPICLOX CAP" at bounding box center [378, 298] width 168 height 17
type input "50"
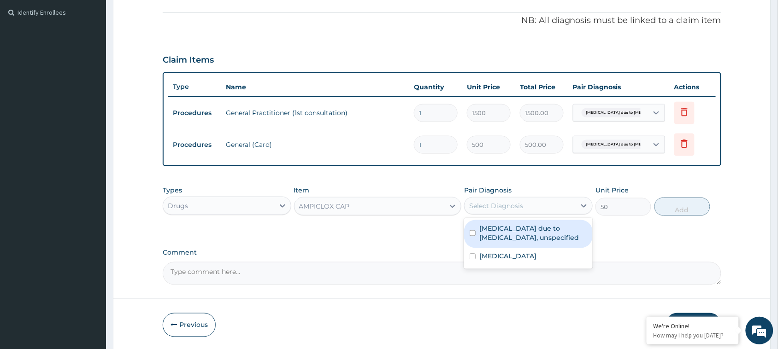
click at [494, 201] on div "Select Diagnosis" at bounding box center [496, 205] width 54 height 9
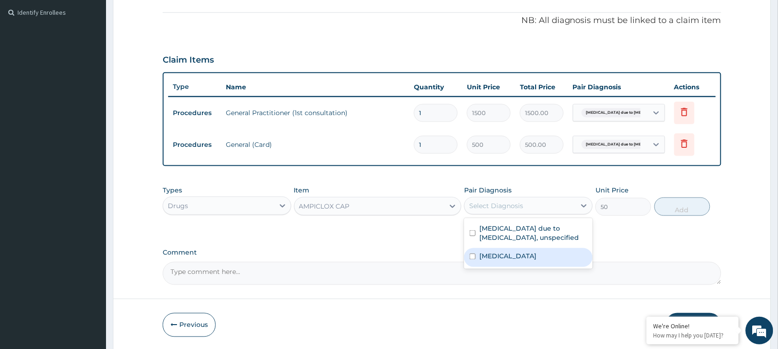
drag, startPoint x: 472, startPoint y: 259, endPoint x: 521, endPoint y: 261, distance: 49.8
click at [472, 260] on div "Acute pharyngitis, unspecified" at bounding box center [528, 257] width 129 height 19
checkbox input "true"
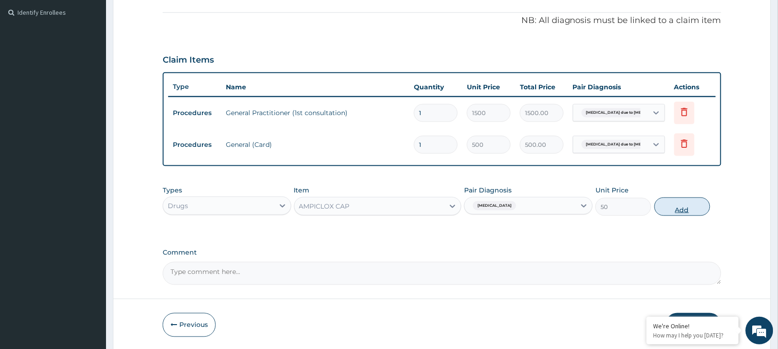
click at [685, 210] on button "Add" at bounding box center [683, 207] width 56 height 18
type input "0"
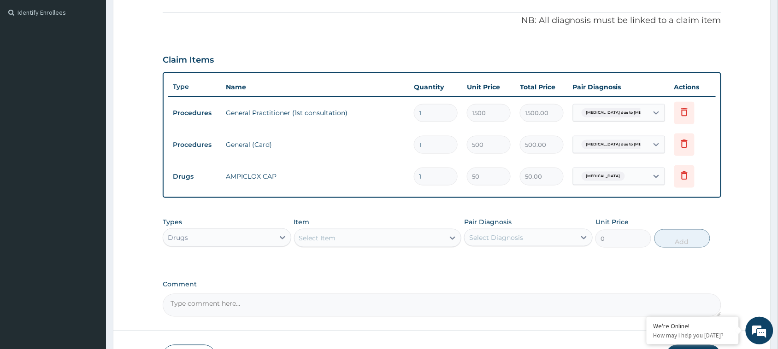
drag, startPoint x: 427, startPoint y: 179, endPoint x: 378, endPoint y: 171, distance: 49.6
click at [378, 171] on tr "Drugs AMPICLOX CAP 1 50 50.00 Acute pharyngitis, unspecified Delete" at bounding box center [442, 177] width 548 height 32
type input "15"
type input "750.00"
type input "15"
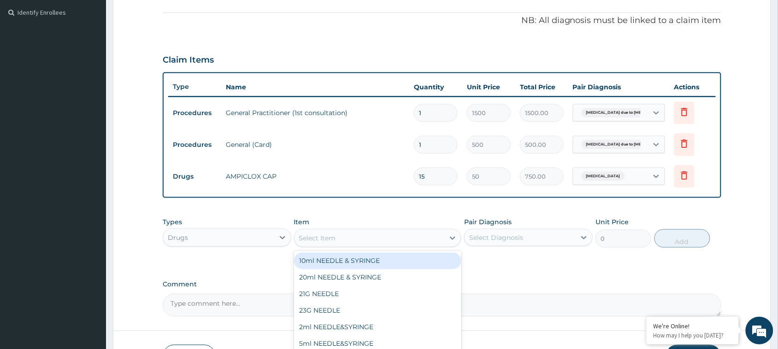
click at [386, 236] on div "Select Item" at bounding box center [370, 238] width 150 height 15
type input "coar"
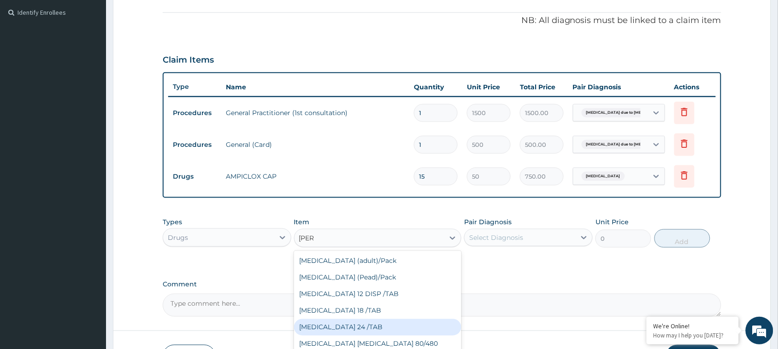
click at [369, 323] on div "COARTEM 24 /TAB" at bounding box center [378, 327] width 168 height 17
type input "75"
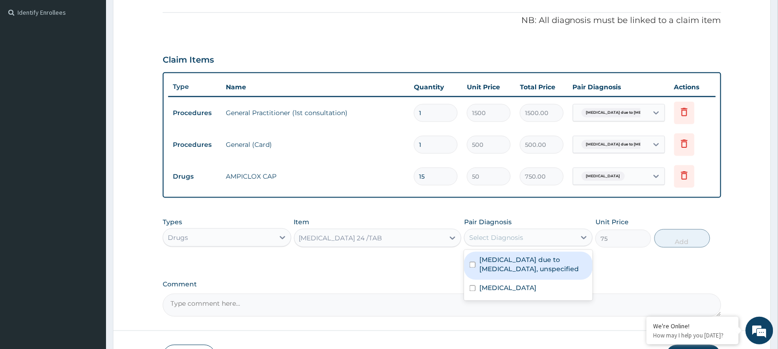
click at [494, 237] on div "Select Diagnosis" at bounding box center [496, 237] width 54 height 9
click at [475, 264] on input "checkbox" at bounding box center [473, 265] width 6 height 6
checkbox input "true"
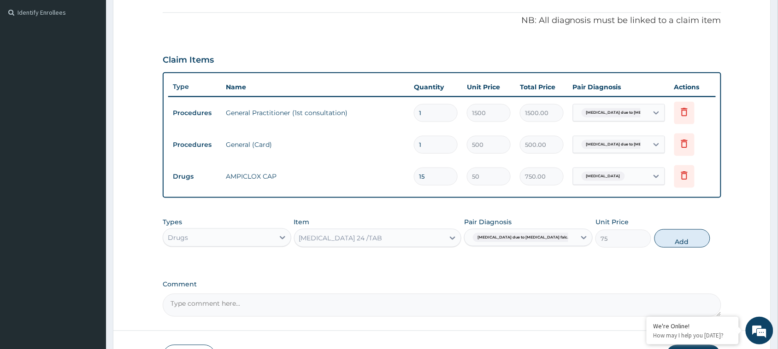
drag, startPoint x: 693, startPoint y: 242, endPoint x: 603, endPoint y: 229, distance: 90.8
click at [688, 242] on button "Add" at bounding box center [683, 239] width 56 height 18
type input "0"
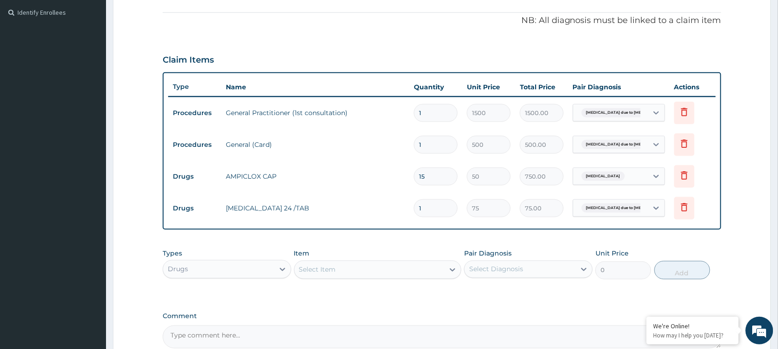
drag, startPoint x: 426, startPoint y: 208, endPoint x: 409, endPoint y: 204, distance: 17.6
click at [409, 204] on td "1" at bounding box center [435, 208] width 53 height 27
type input "2"
type input "150.00"
type input "24"
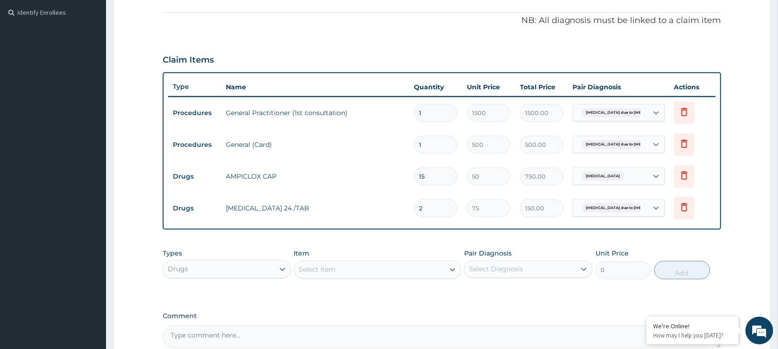
type input "1800.00"
type input "24"
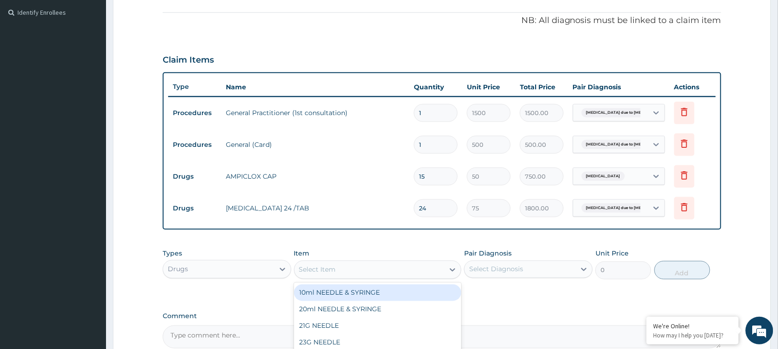
click at [369, 268] on div "Select Item" at bounding box center [370, 270] width 150 height 15
type input "ibupr"
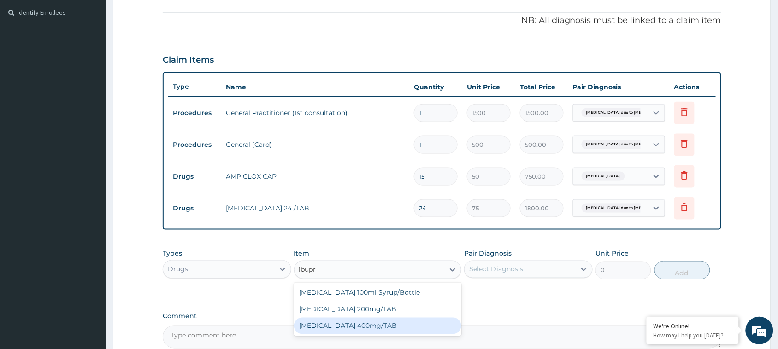
click at [372, 322] on div "IBUPROFEN 400mg/TAB" at bounding box center [378, 326] width 168 height 17
type input "50"
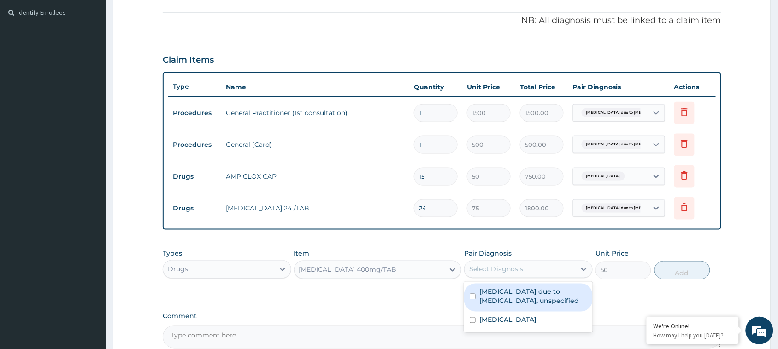
click at [529, 268] on div "Select Diagnosis" at bounding box center [520, 269] width 111 height 15
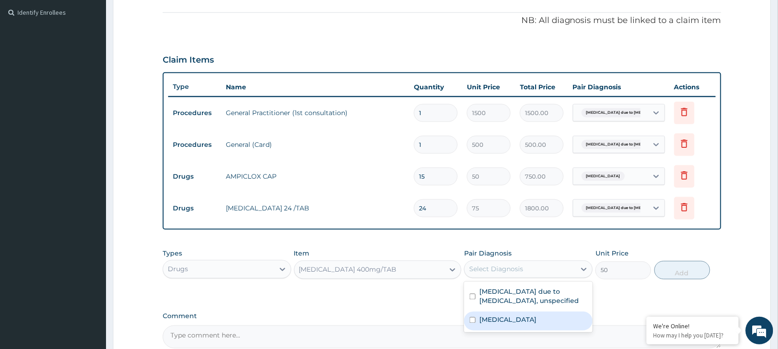
click at [473, 318] on input "checkbox" at bounding box center [473, 321] width 6 height 6
checkbox input "true"
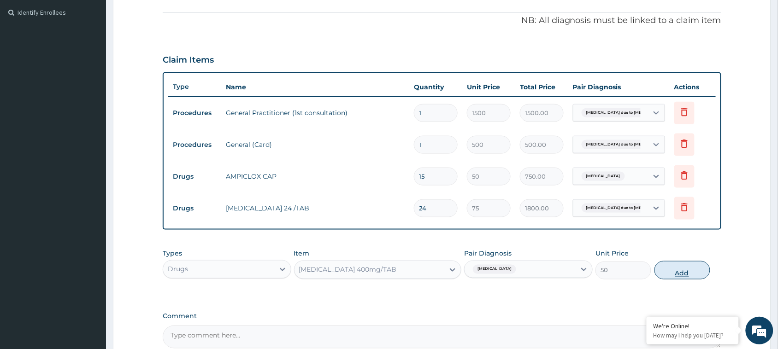
click at [676, 268] on button "Add" at bounding box center [683, 270] width 56 height 18
type input "0"
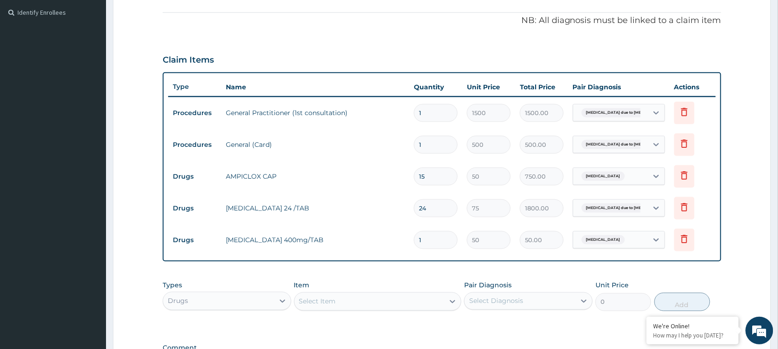
drag, startPoint x: 426, startPoint y: 238, endPoint x: 363, endPoint y: 235, distance: 63.2
click at [365, 235] on tr "Drugs IBUPROFEN 400mg/TAB 1 50 50.00 Acute pharyngitis, unspecified Delete" at bounding box center [442, 240] width 548 height 32
type input "10"
type input "500.00"
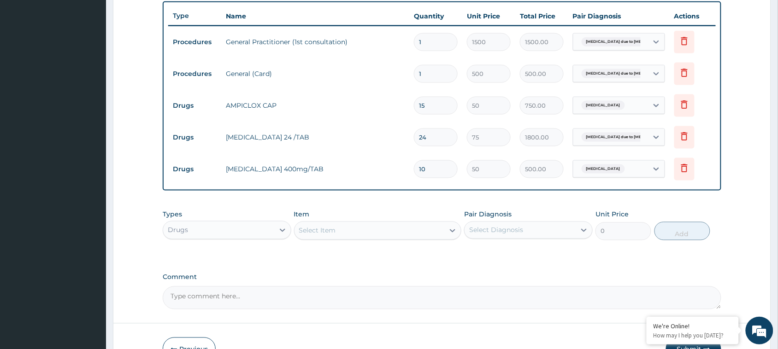
scroll to position [398, 0]
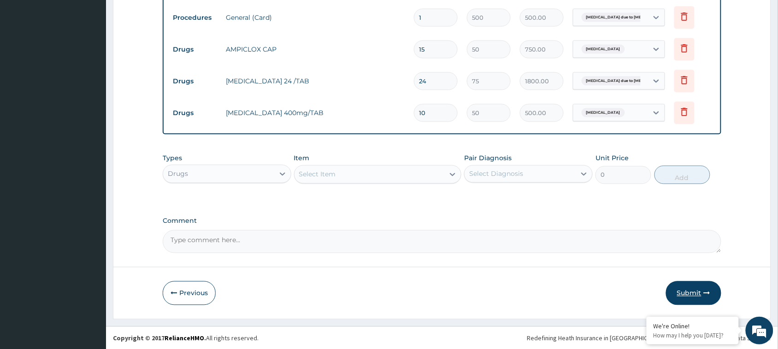
type input "10"
click at [690, 289] on button "Submit" at bounding box center [693, 294] width 55 height 24
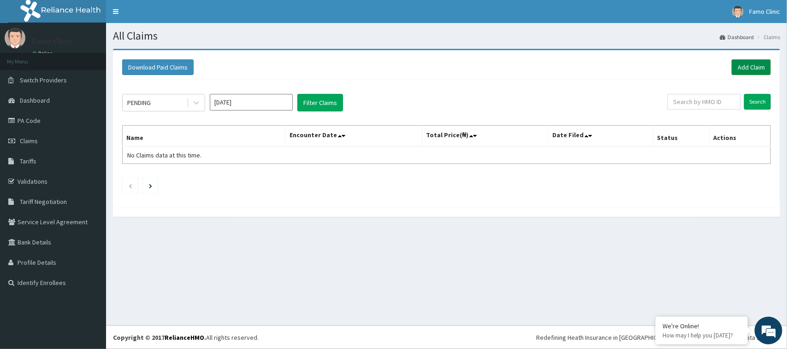
click at [752, 70] on link "Add Claim" at bounding box center [751, 67] width 39 height 16
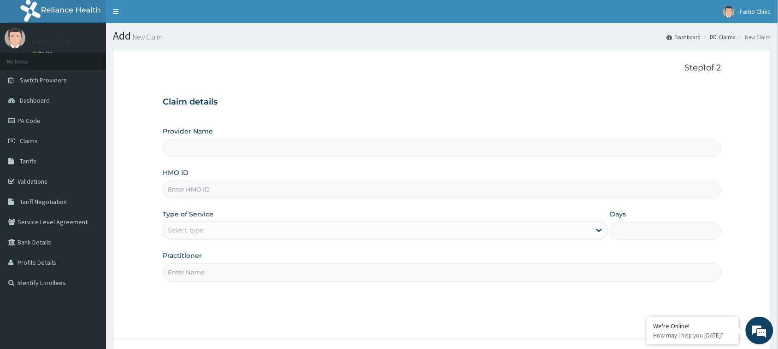
type input "FAMO CLINIC"
click at [234, 192] on input "HMO ID" at bounding box center [442, 190] width 559 height 18
click at [222, 189] on input "HMO ID" at bounding box center [442, 190] width 559 height 18
type input "GSV/10824/A"
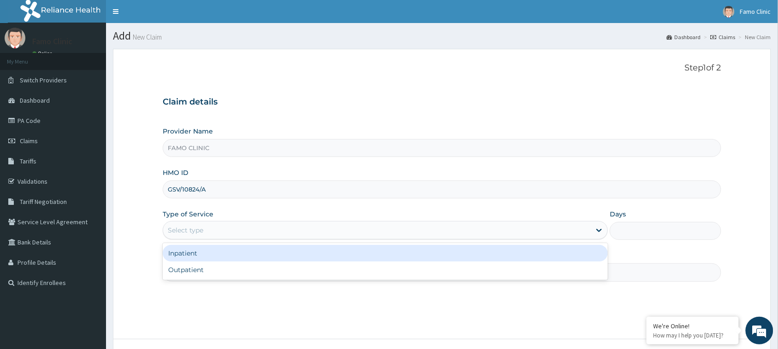
click at [204, 229] on div "Select type" at bounding box center [377, 230] width 428 height 15
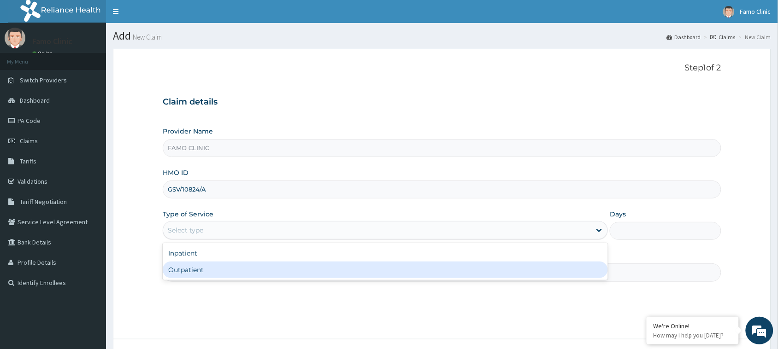
click at [206, 268] on div "Outpatient" at bounding box center [385, 270] width 445 height 17
type input "1"
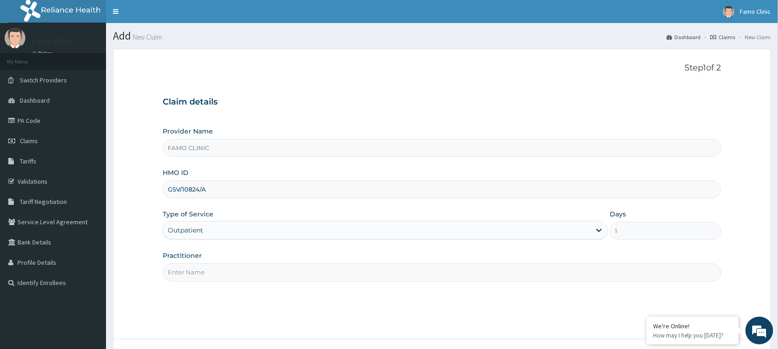
click at [210, 272] on input "Practitioner" at bounding box center [442, 273] width 559 height 18
type input "Dr. Edimeh"
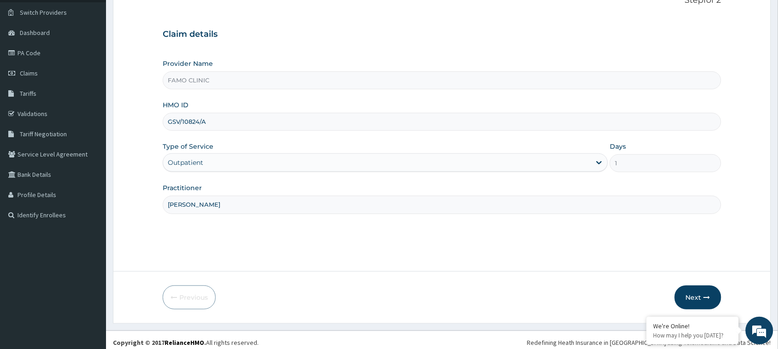
scroll to position [73, 0]
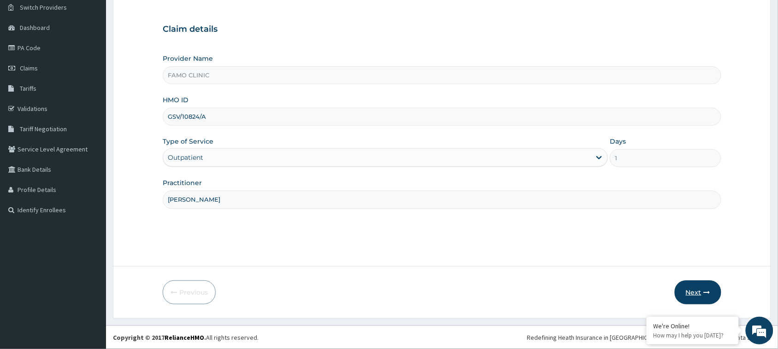
click at [697, 292] on button "Next" at bounding box center [698, 293] width 47 height 24
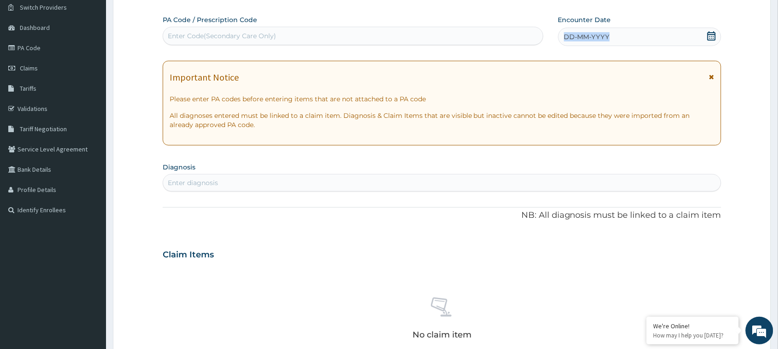
drag, startPoint x: 614, startPoint y: 35, endPoint x: 561, endPoint y: 35, distance: 53.5
click at [561, 35] on div "DD-MM-YYYY" at bounding box center [639, 37] width 163 height 18
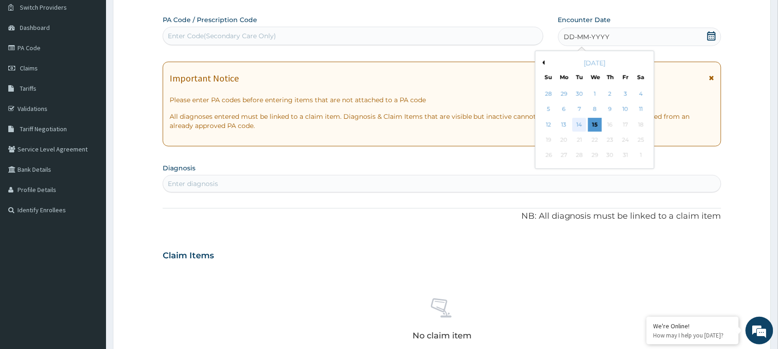
click at [581, 122] on div "14" at bounding box center [580, 125] width 14 height 14
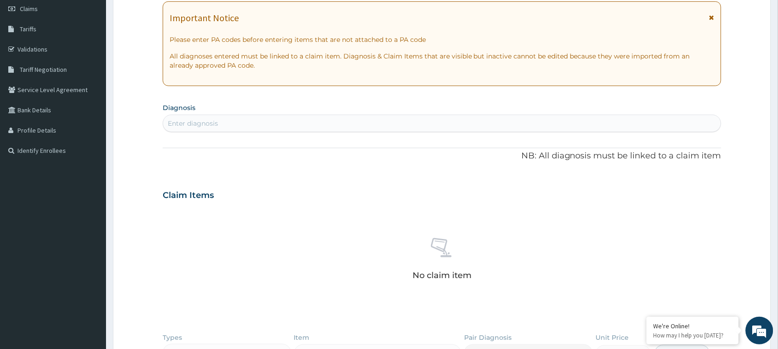
scroll to position [128, 0]
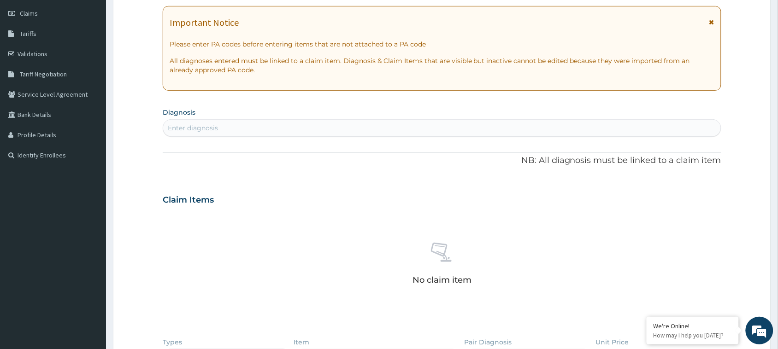
click at [234, 124] on div "Enter diagnosis" at bounding box center [442, 128] width 558 height 15
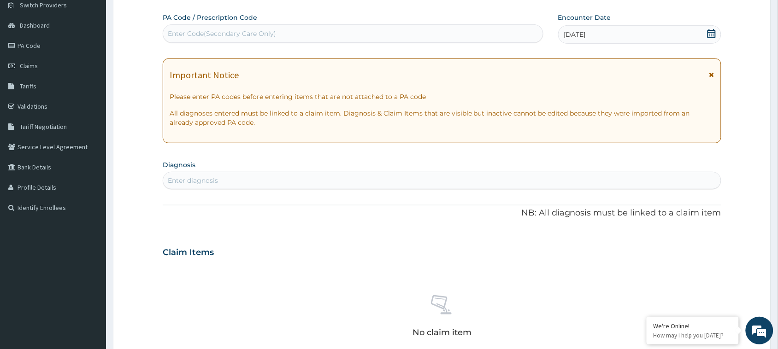
scroll to position [0, 0]
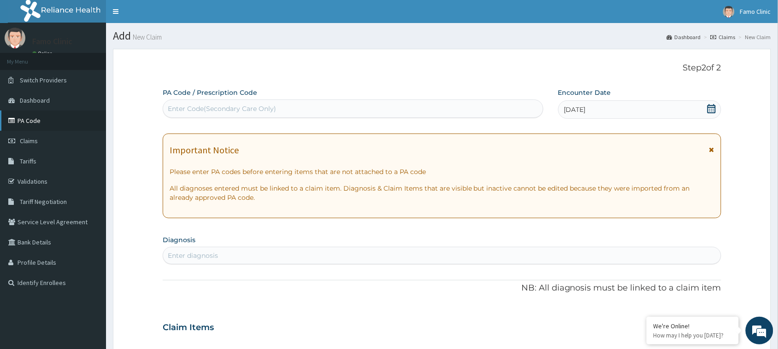
click at [35, 120] on link "PA Code" at bounding box center [53, 121] width 106 height 20
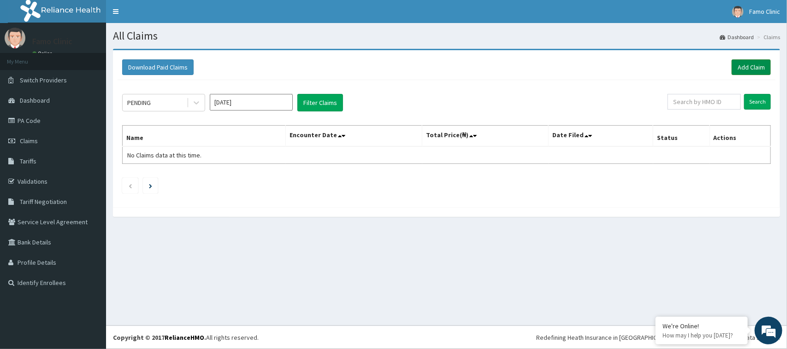
click at [752, 62] on link "Add Claim" at bounding box center [751, 67] width 39 height 16
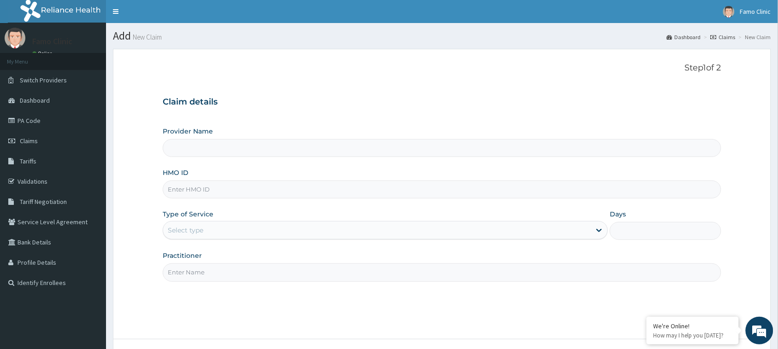
click at [236, 190] on input "HMO ID" at bounding box center [442, 190] width 559 height 18
type input "FAMO CLINIC"
type input "bti/10069/c"
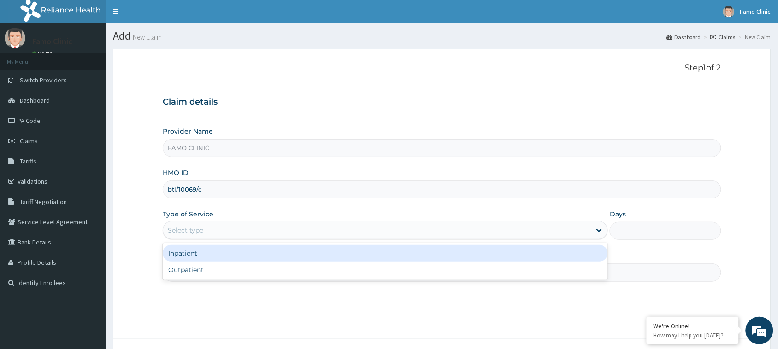
click at [213, 231] on div "Select type" at bounding box center [377, 230] width 428 height 15
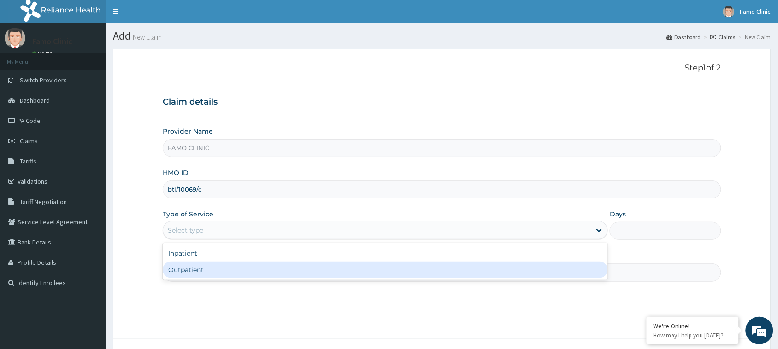
click at [212, 271] on div "Outpatient" at bounding box center [385, 270] width 445 height 17
type input "1"
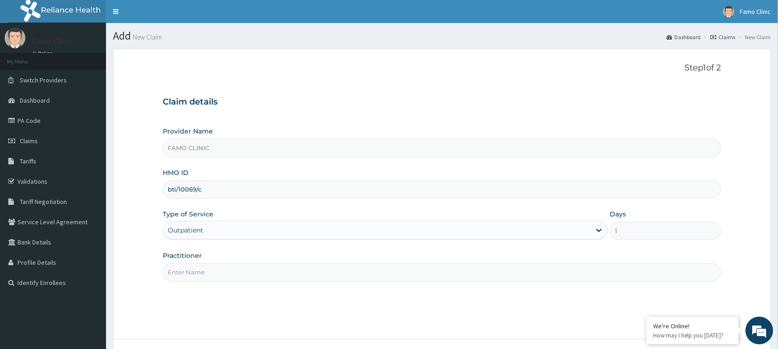
scroll to position [73, 0]
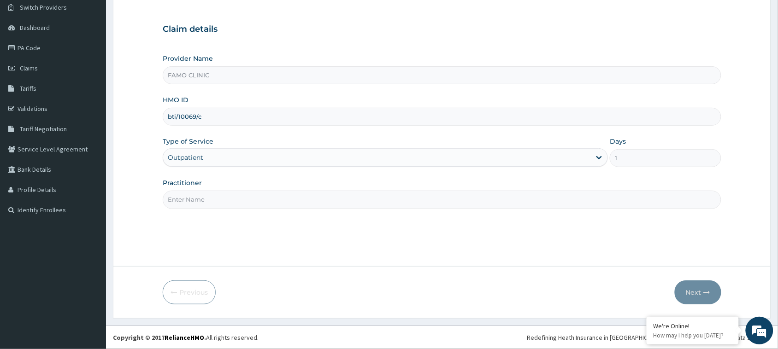
click at [213, 204] on input "Practitioner" at bounding box center [442, 200] width 559 height 18
type input "Dr. Okoro"
click at [697, 289] on button "Next" at bounding box center [698, 293] width 47 height 24
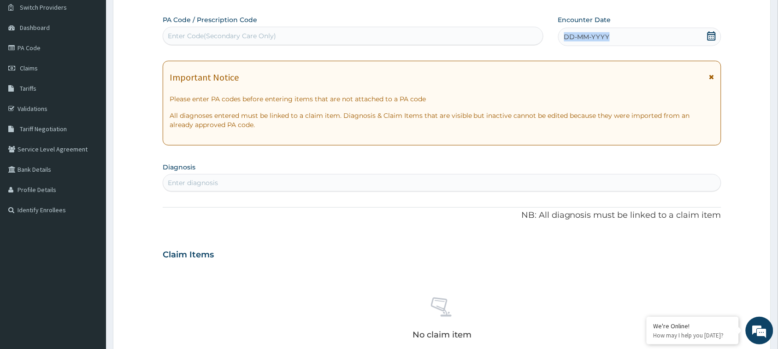
drag, startPoint x: 614, startPoint y: 36, endPoint x: 561, endPoint y: 36, distance: 53.0
click at [561, 36] on div "DD-MM-YYYY" at bounding box center [639, 37] width 163 height 18
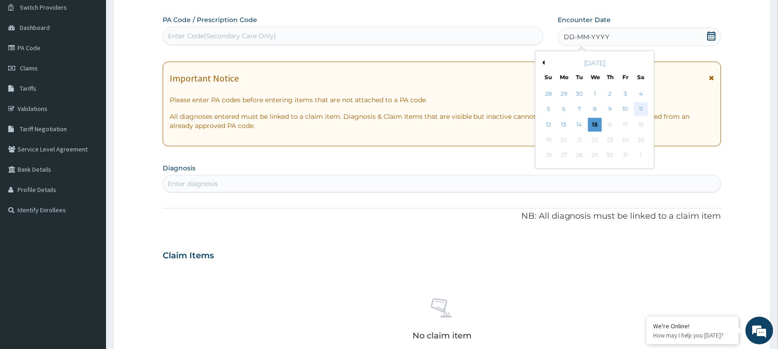
click at [639, 108] on div "11" at bounding box center [641, 110] width 14 height 14
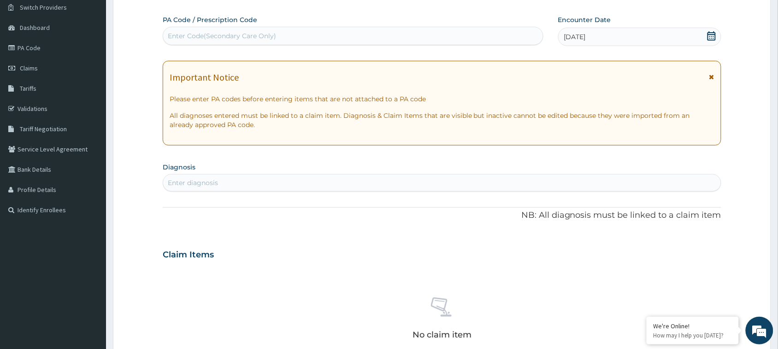
click at [215, 180] on div "Enter diagnosis" at bounding box center [193, 182] width 50 height 9
type input "PLASMODIUM"
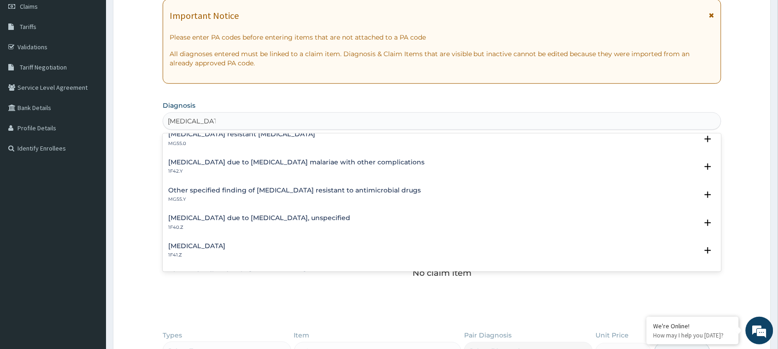
scroll to position [115, 0]
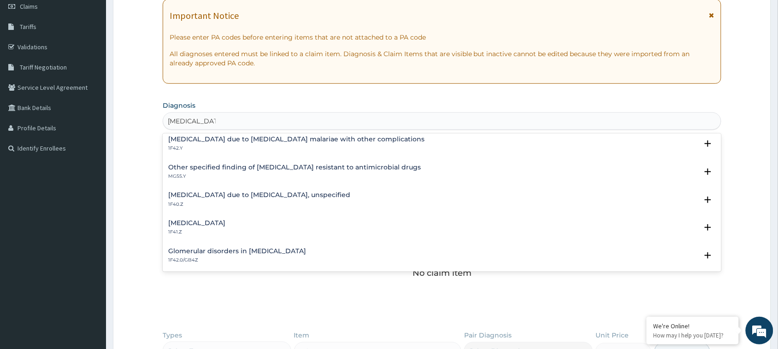
click at [246, 195] on h4 "Malaria due to Plasmodium falciparum, unspecified" at bounding box center [259, 195] width 182 height 7
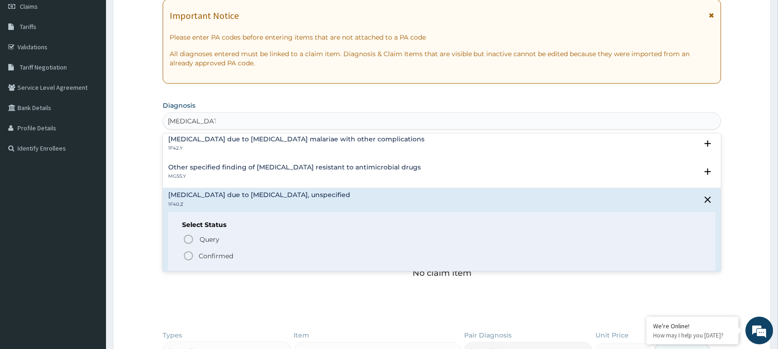
click at [190, 253] on icon "status option filled" at bounding box center [188, 256] width 11 height 11
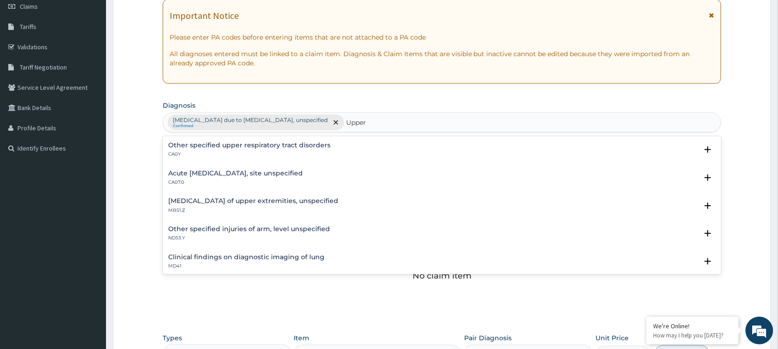
type input "Upper"
click at [218, 173] on h4 "Acute upper respiratory infection, site unspecified" at bounding box center [235, 173] width 135 height 7
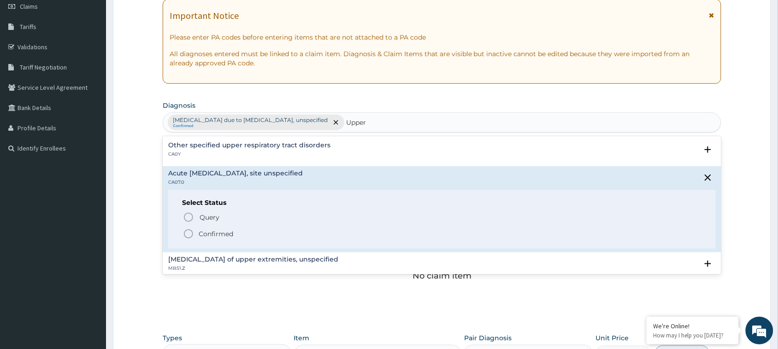
click at [189, 235] on icon "status option filled" at bounding box center [188, 234] width 11 height 11
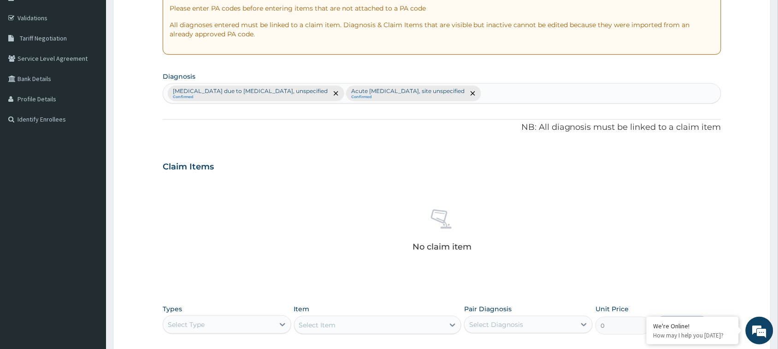
scroll to position [316, 0]
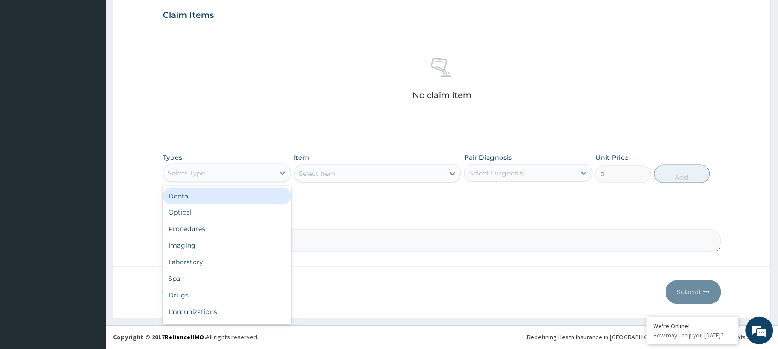
click at [254, 176] on div "Select Type" at bounding box center [218, 173] width 111 height 15
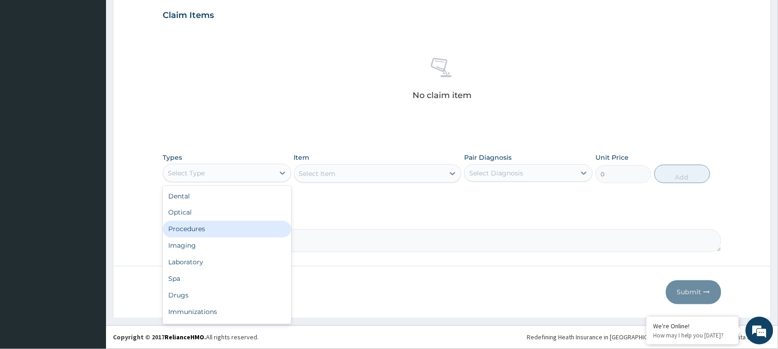
click at [229, 230] on div "Procedures" at bounding box center [227, 229] width 129 height 17
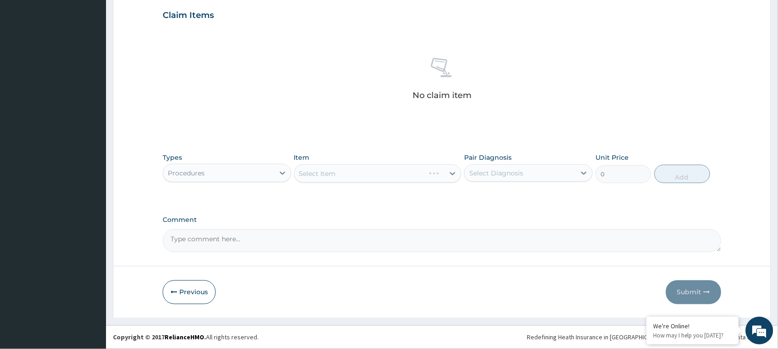
click at [365, 170] on div "Select Item" at bounding box center [378, 174] width 168 height 18
click at [451, 172] on div "Select Item" at bounding box center [378, 174] width 168 height 18
click at [452, 171] on div "Select Item" at bounding box center [378, 174] width 168 height 18
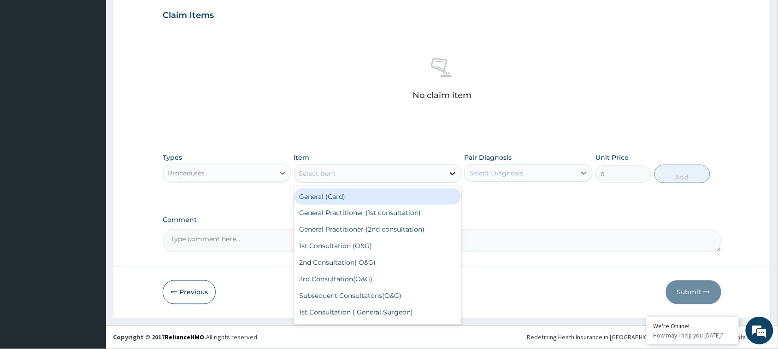
click at [454, 174] on icon at bounding box center [453, 173] width 6 height 3
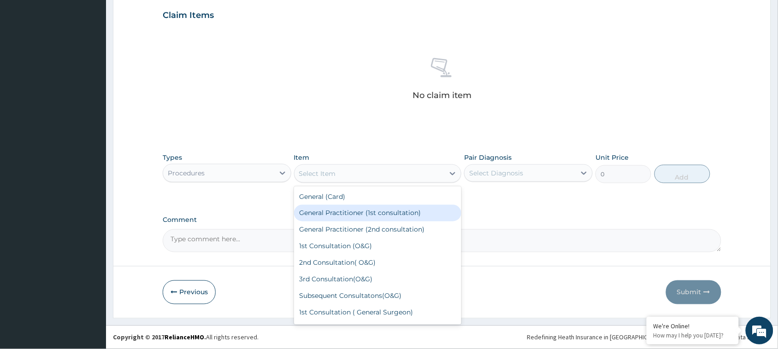
drag, startPoint x: 388, startPoint y: 215, endPoint x: 484, endPoint y: 176, distance: 103.6
click at [390, 213] on div "General Practitioner (1st consultation)" at bounding box center [378, 213] width 168 height 17
type input "1500"
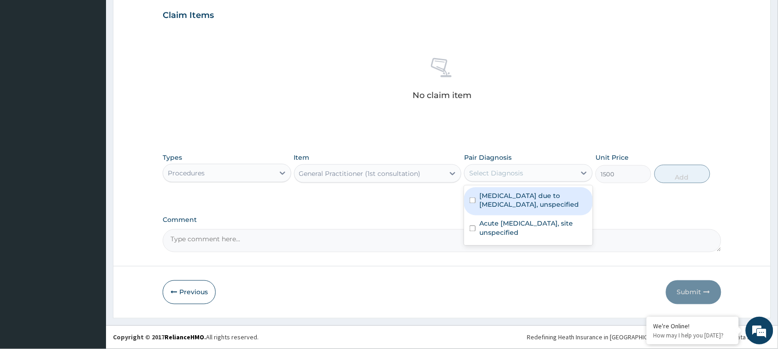
click at [494, 172] on div "Select Diagnosis" at bounding box center [496, 173] width 54 height 9
click at [472, 199] on input "checkbox" at bounding box center [473, 201] width 6 height 6
checkbox input "true"
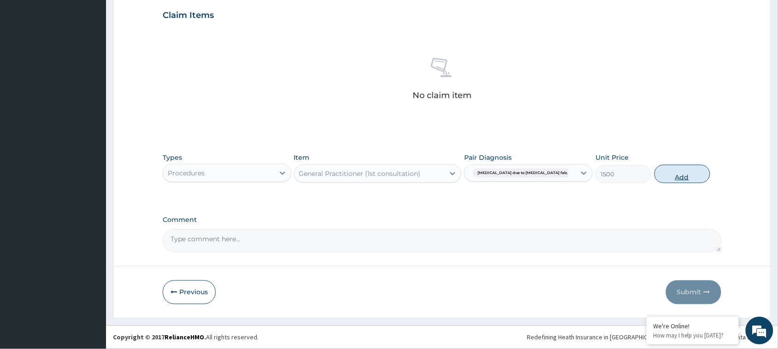
click at [685, 177] on button "Add" at bounding box center [683, 174] width 56 height 18
type input "0"
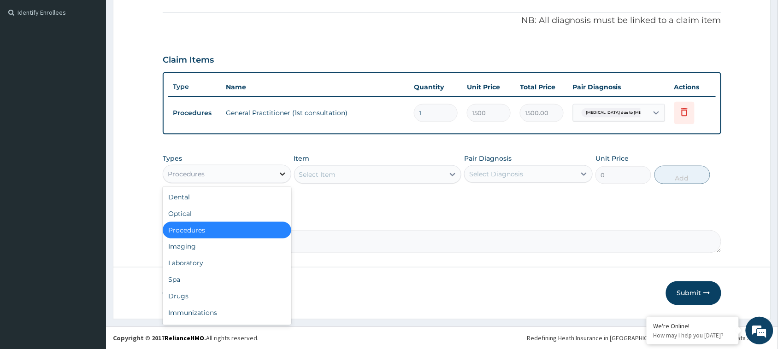
click at [282, 172] on icon at bounding box center [282, 174] width 9 height 9
drag, startPoint x: 216, startPoint y: 292, endPoint x: 233, endPoint y: 282, distance: 19.6
click at [217, 291] on div "Drugs" at bounding box center [227, 297] width 129 height 17
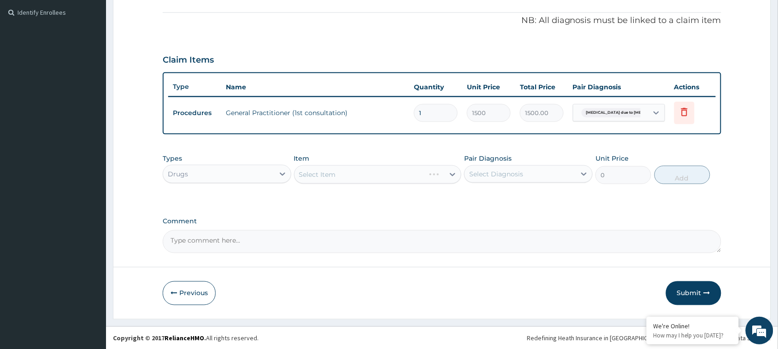
click at [420, 167] on div "Select Item" at bounding box center [378, 174] width 168 height 18
click at [453, 171] on div "Select Item" at bounding box center [378, 174] width 168 height 18
click at [452, 173] on div "Select Item" at bounding box center [378, 174] width 168 height 18
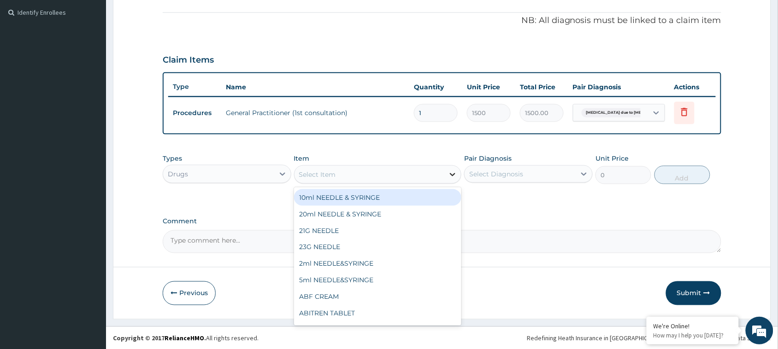
click at [453, 173] on icon at bounding box center [452, 174] width 9 height 9
type input "amp"
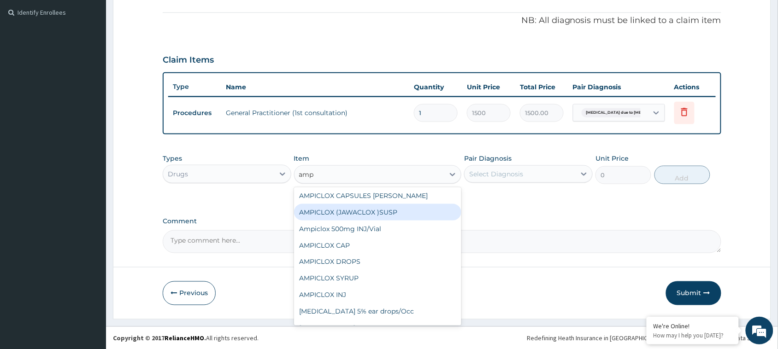
scroll to position [58, 0]
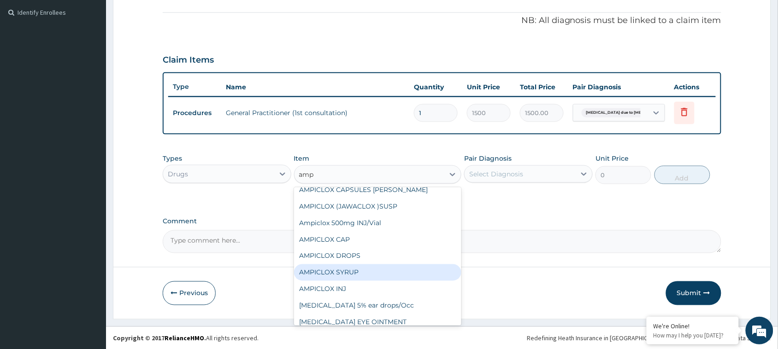
click at [357, 266] on div "AMPICLOX SYRUP" at bounding box center [378, 273] width 168 height 17
type input "1500"
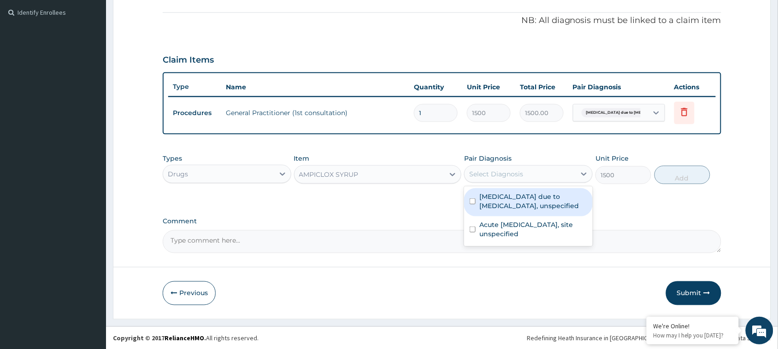
click at [506, 173] on div "Select Diagnosis" at bounding box center [496, 174] width 54 height 9
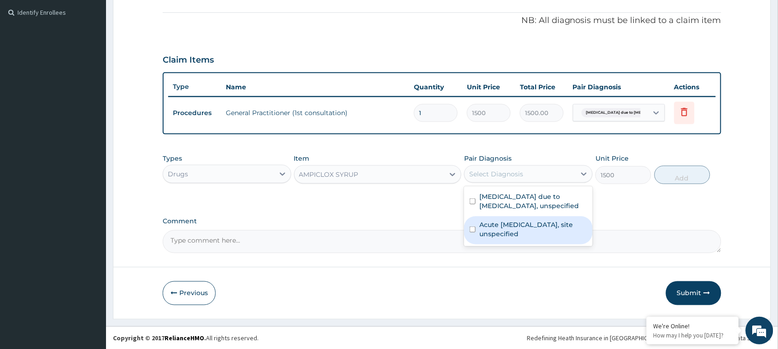
click at [473, 229] on input "checkbox" at bounding box center [473, 230] width 6 height 6
checkbox input "true"
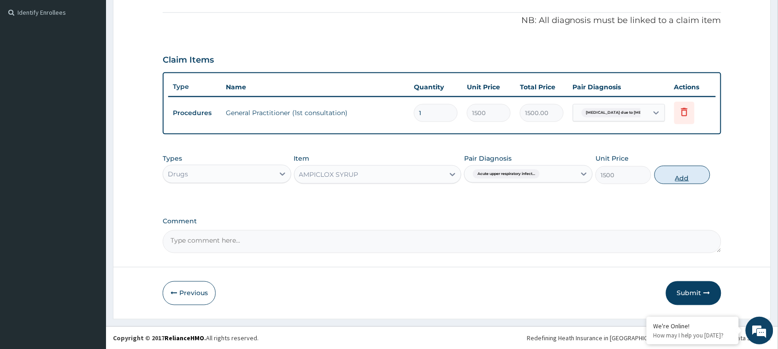
click at [685, 173] on button "Add" at bounding box center [683, 175] width 56 height 18
type input "0"
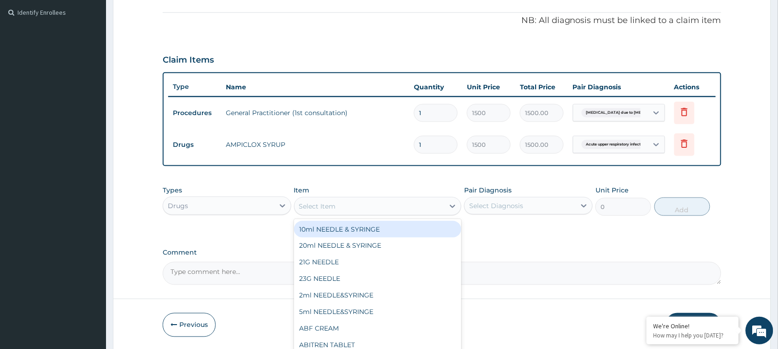
click at [358, 204] on div "Select Item" at bounding box center [370, 206] width 150 height 15
type input "para"
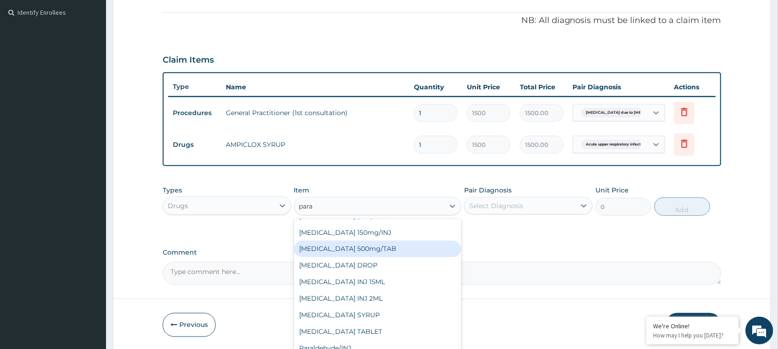
scroll to position [47, 0]
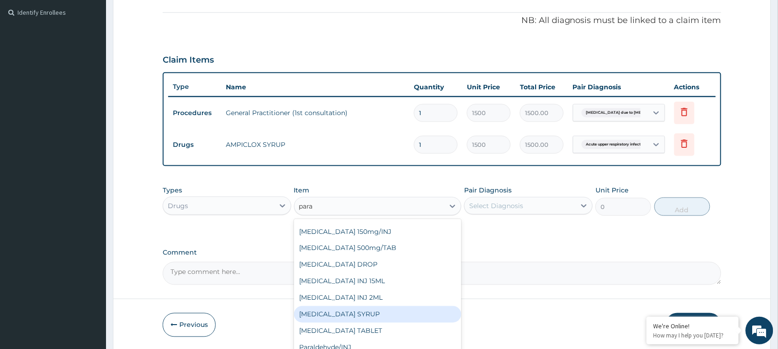
click at [365, 310] on div "PARACETAMOL SYRUP" at bounding box center [378, 315] width 168 height 17
type input "300"
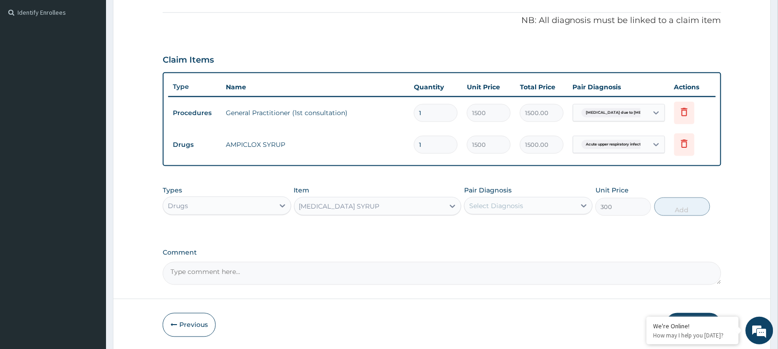
click at [501, 203] on div "Select Diagnosis" at bounding box center [496, 205] width 54 height 9
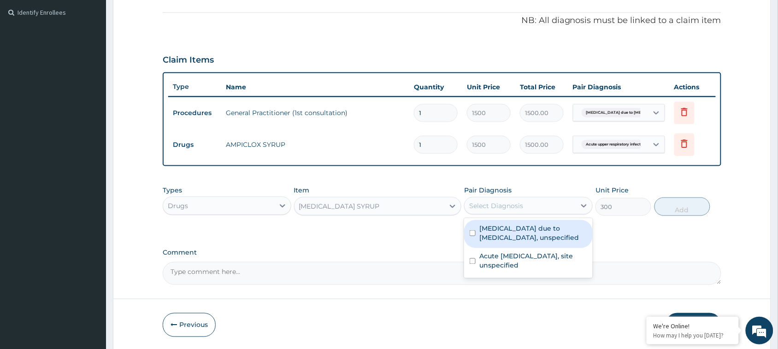
click at [471, 235] on input "checkbox" at bounding box center [473, 233] width 6 height 6
checkbox input "true"
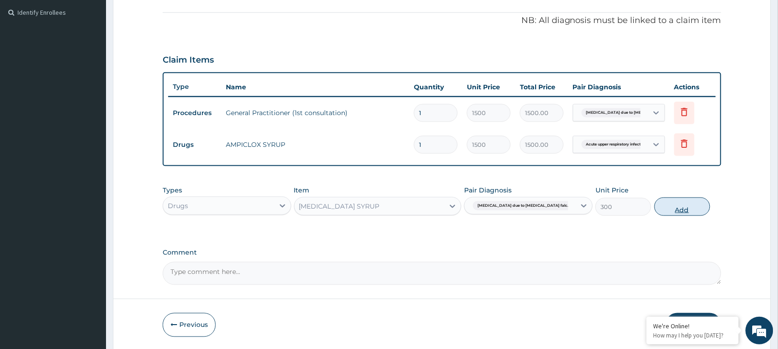
click at [686, 207] on button "Add" at bounding box center [683, 207] width 56 height 18
type input "0"
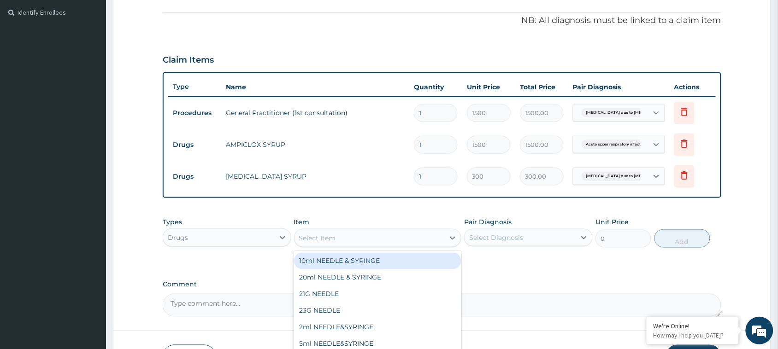
click at [339, 236] on div "Select Item" at bounding box center [370, 238] width 150 height 15
type input "beny"
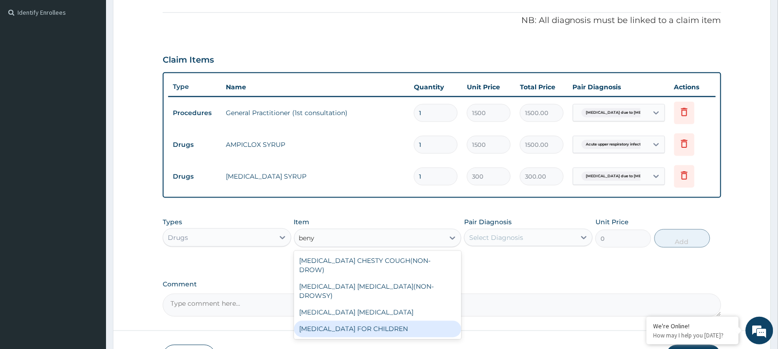
click at [353, 321] on div "BENYLIN FOR CHILDREN" at bounding box center [378, 329] width 168 height 17
type input "1100"
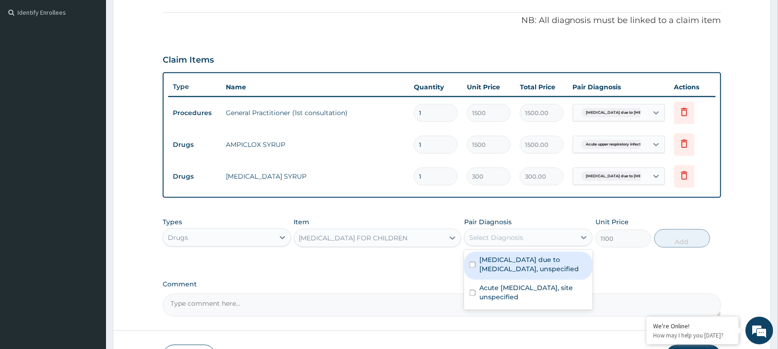
click at [493, 234] on div "Select Diagnosis" at bounding box center [496, 237] width 54 height 9
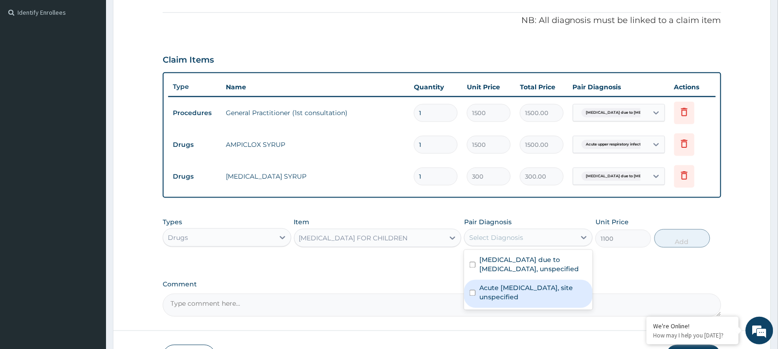
click at [471, 292] on input "checkbox" at bounding box center [473, 293] width 6 height 6
checkbox input "true"
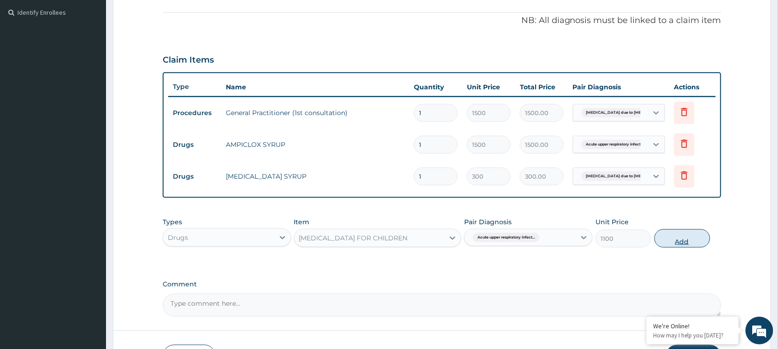
click at [685, 241] on button "Add" at bounding box center [683, 239] width 56 height 18
type input "0"
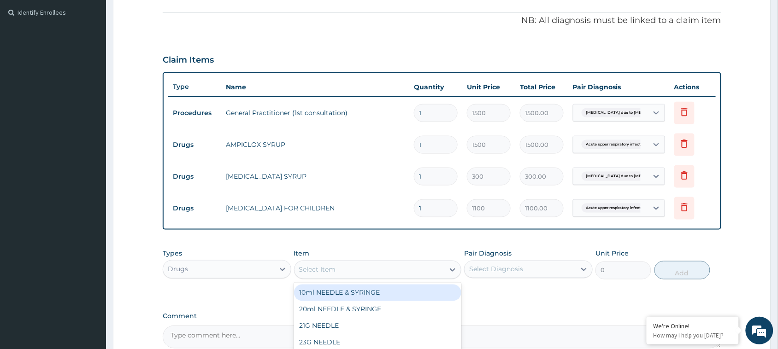
click at [343, 266] on div "Select Item" at bounding box center [370, 270] width 150 height 15
type input "lonart"
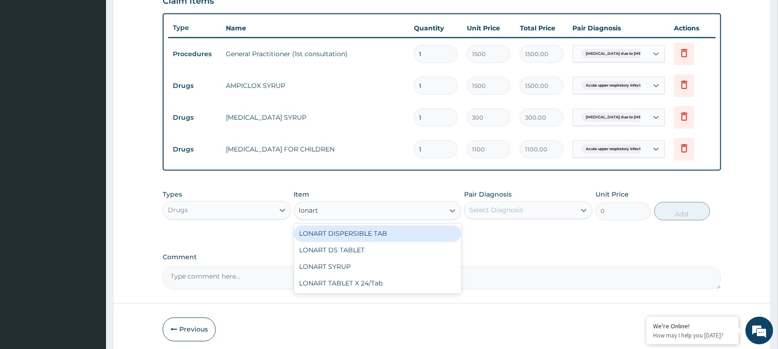
scroll to position [336, 0]
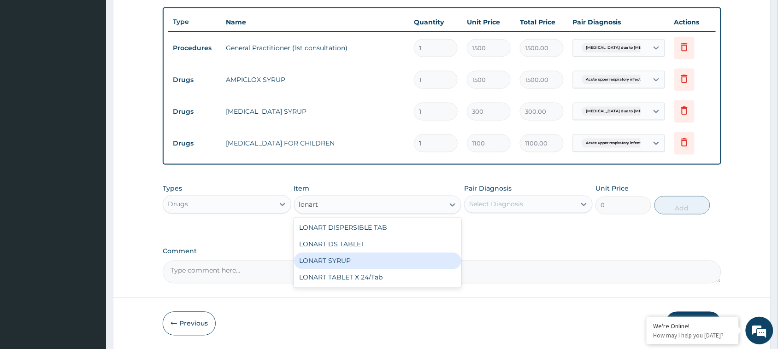
drag, startPoint x: 340, startPoint y: 256, endPoint x: 508, endPoint y: 209, distance: 174.7
click at [341, 256] on div "LONART SYRUP" at bounding box center [378, 261] width 168 height 17
type input "1500"
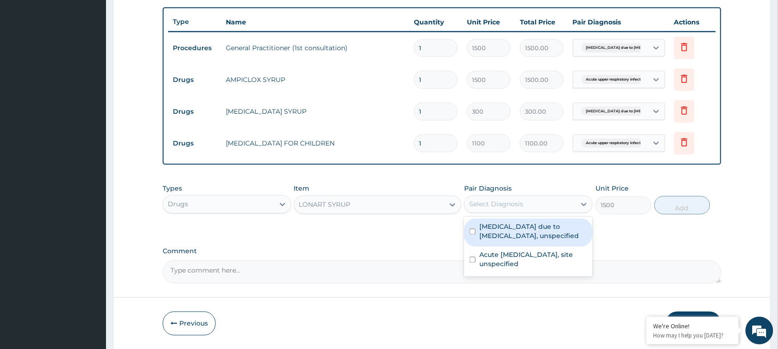
click at [532, 203] on div "Select Diagnosis" at bounding box center [520, 204] width 111 height 15
click at [473, 231] on input "checkbox" at bounding box center [473, 232] width 6 height 6
checkbox input "true"
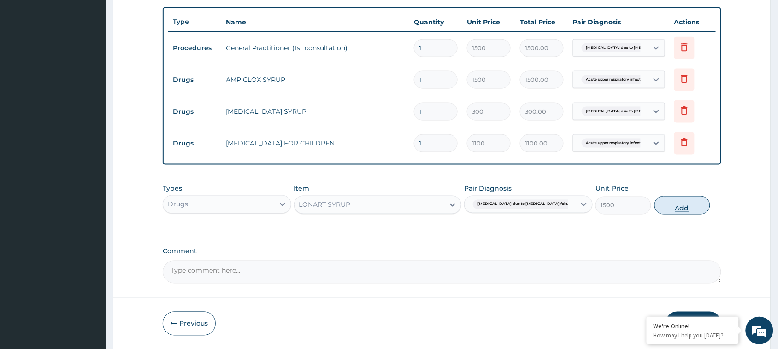
click at [682, 210] on button "Add" at bounding box center [683, 205] width 56 height 18
type input "0"
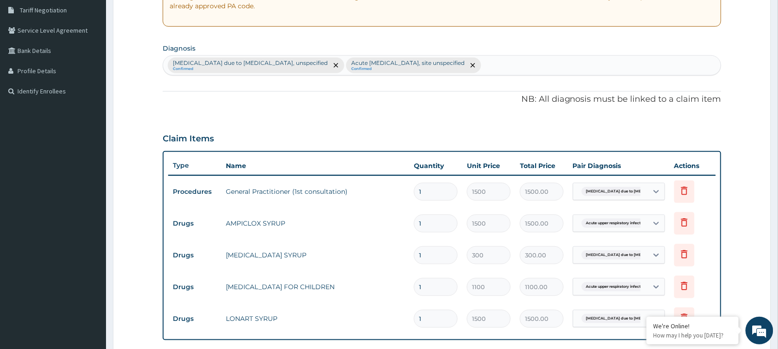
scroll to position [190, 0]
click at [501, 67] on div "Malaria due to Plasmodium falciparum, unspecified Confirmed Acute upper respira…" at bounding box center [442, 66] width 558 height 19
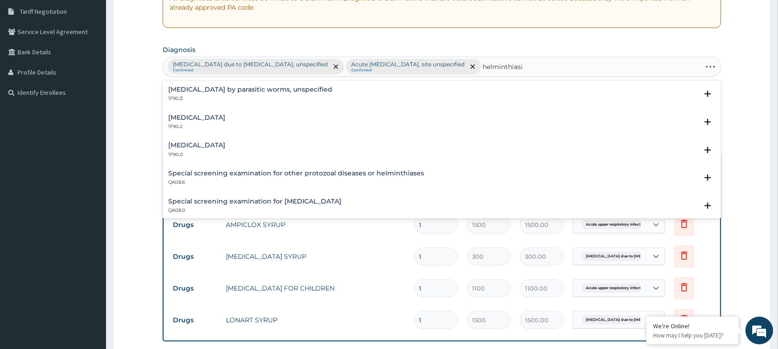
type input "helminthiasis"
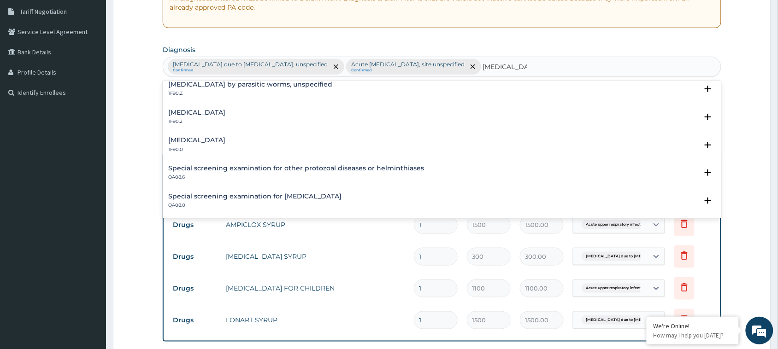
scroll to position [0, 0]
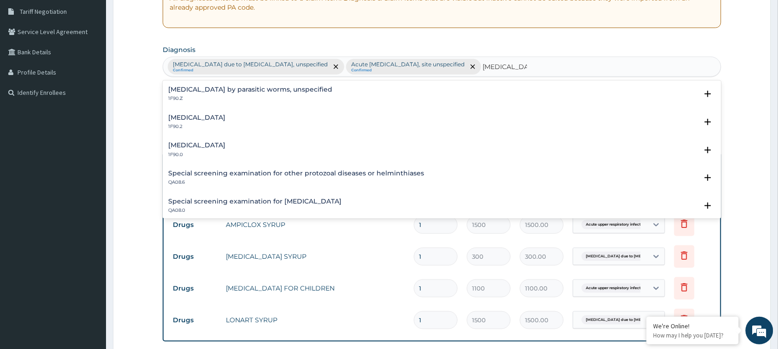
click at [217, 118] on h4 "Intestinal helminthiasis, unspecified" at bounding box center [196, 117] width 57 height 7
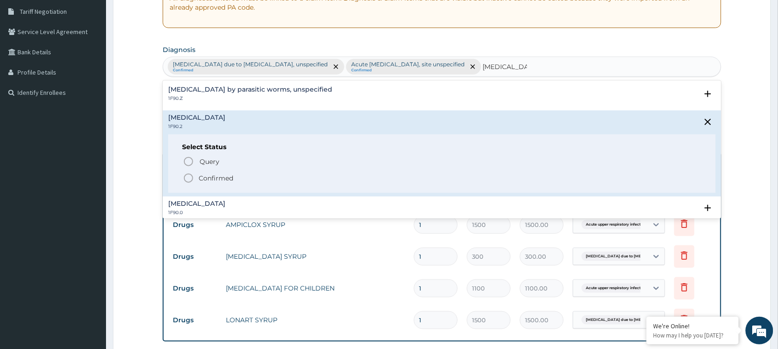
click at [188, 178] on icon "status option filled" at bounding box center [188, 178] width 11 height 11
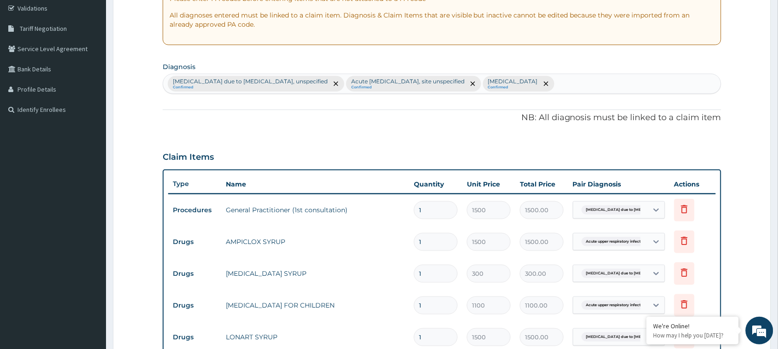
scroll to position [171, 0]
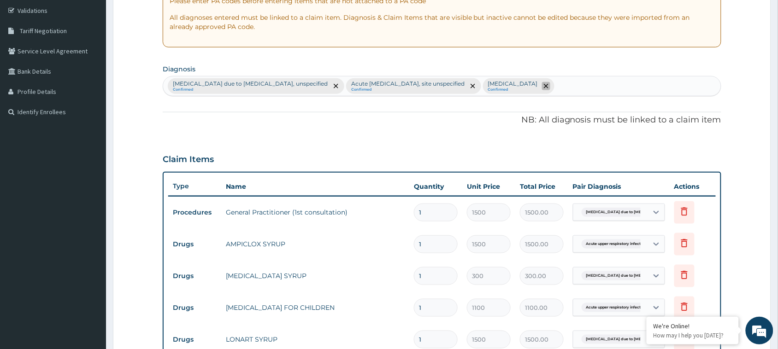
click at [549, 86] on icon "remove selection option" at bounding box center [546, 86] width 5 height 5
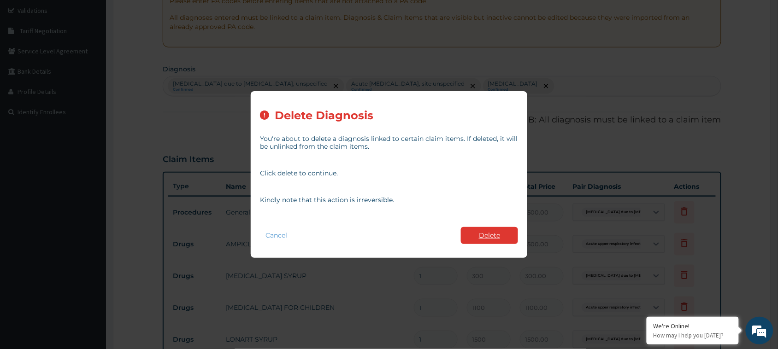
click at [500, 231] on button "Delete" at bounding box center [489, 235] width 57 height 17
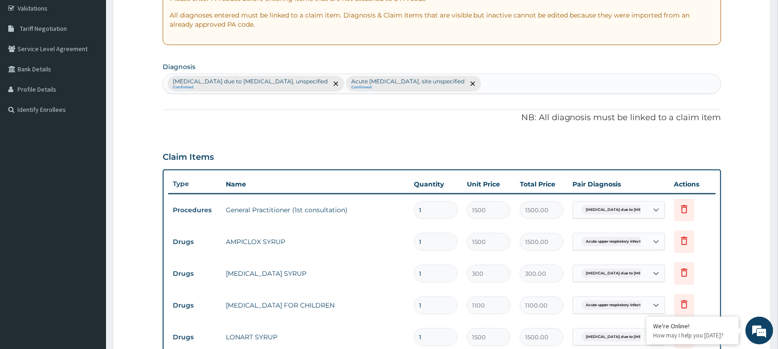
scroll to position [163, 0]
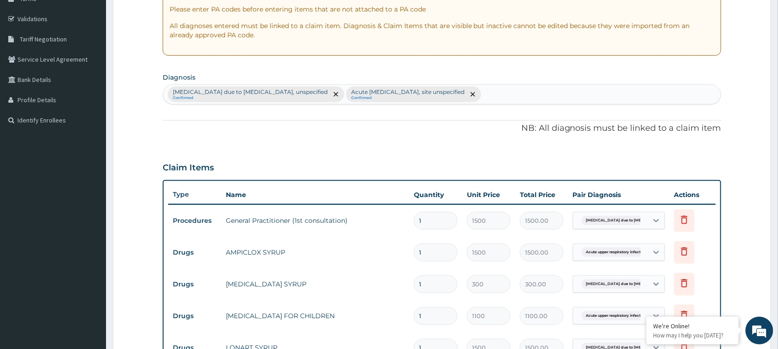
click at [507, 97] on div "Malaria due to Plasmodium falciparum, unspecified Confirmed Acute upper respira…" at bounding box center [442, 94] width 558 height 19
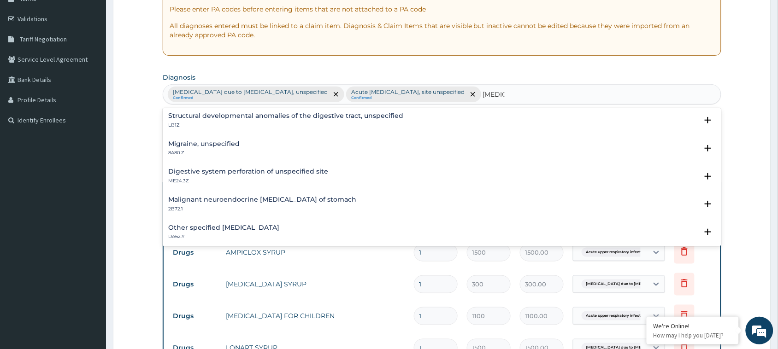
scroll to position [338, 0]
click at [708, 229] on div "Other specified anastomotic ulcer DA62.Y Select Status Query Query covers suspe…" at bounding box center [442, 234] width 559 height 28
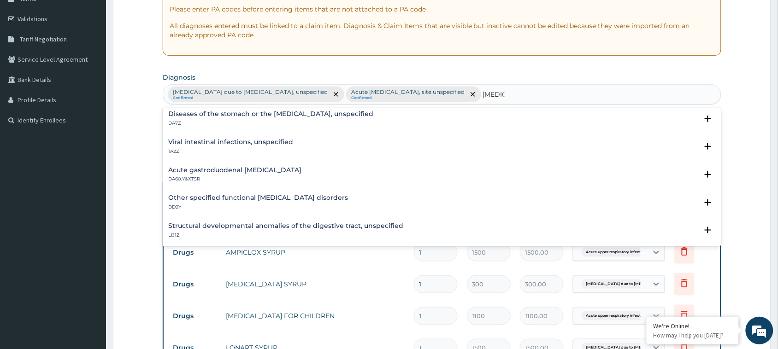
scroll to position [213, 0]
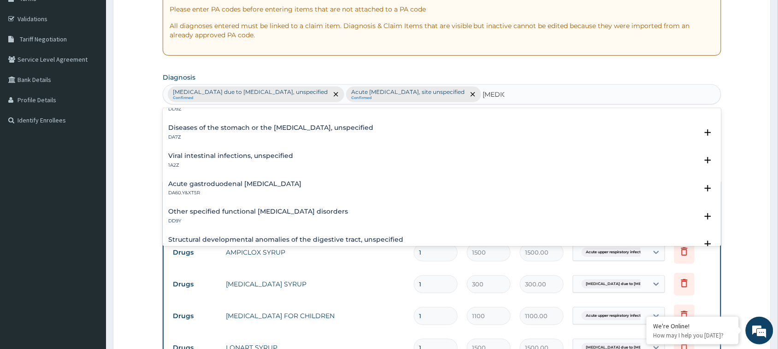
type input "gastro"
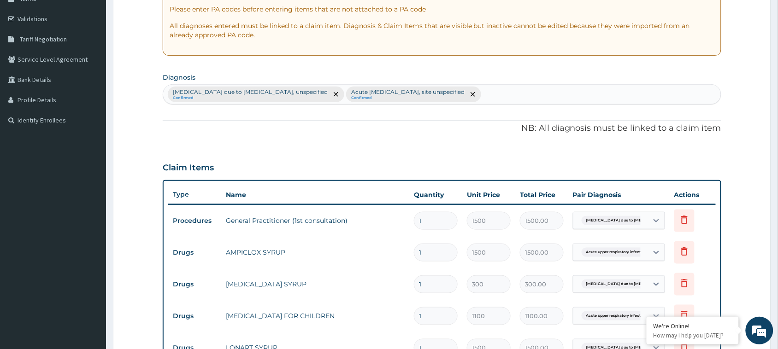
drag, startPoint x: 718, startPoint y: 178, endPoint x: 732, endPoint y: 137, distance: 42.9
click at [732, 137] on form "Step 2 of 2 PA Code / Prescription Code Enter Code(Secondary Care Only) Encount…" at bounding box center [442, 220] width 658 height 668
click at [514, 96] on div "Malaria due to Plasmodium falciparum, unspecified Confirmed Acute upper respira…" at bounding box center [442, 94] width 558 height 19
type input "gastroe"
